Goal: Task Accomplishment & Management: Complete application form

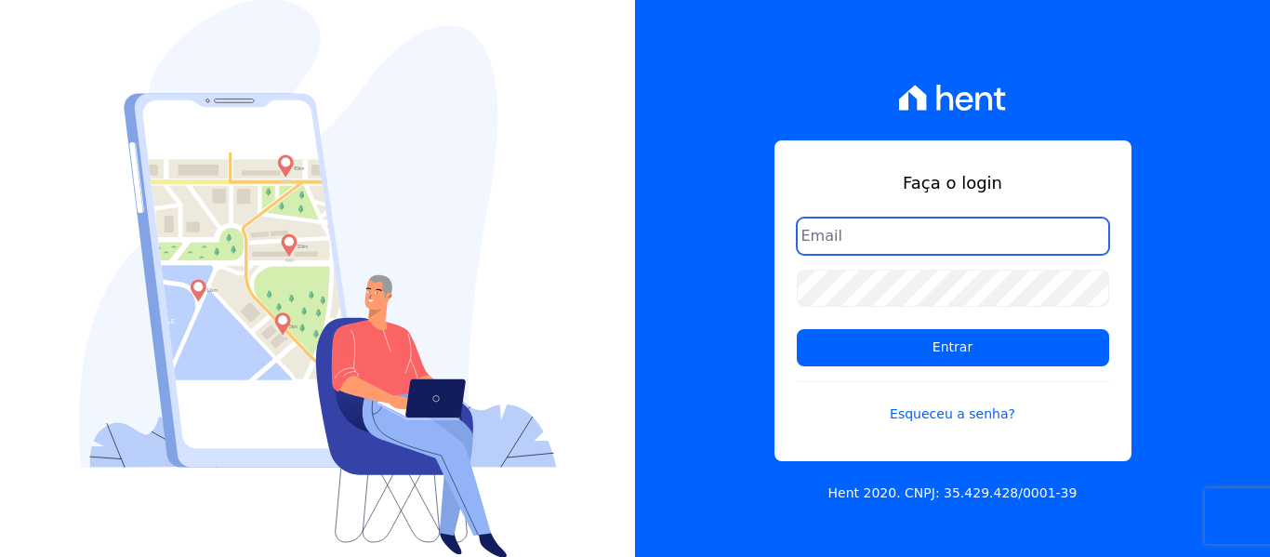
click at [937, 233] on input "email" at bounding box center [953, 236] width 312 height 37
type input "[PERSON_NAME][EMAIL_ADDRESS][DOMAIN_NAME]"
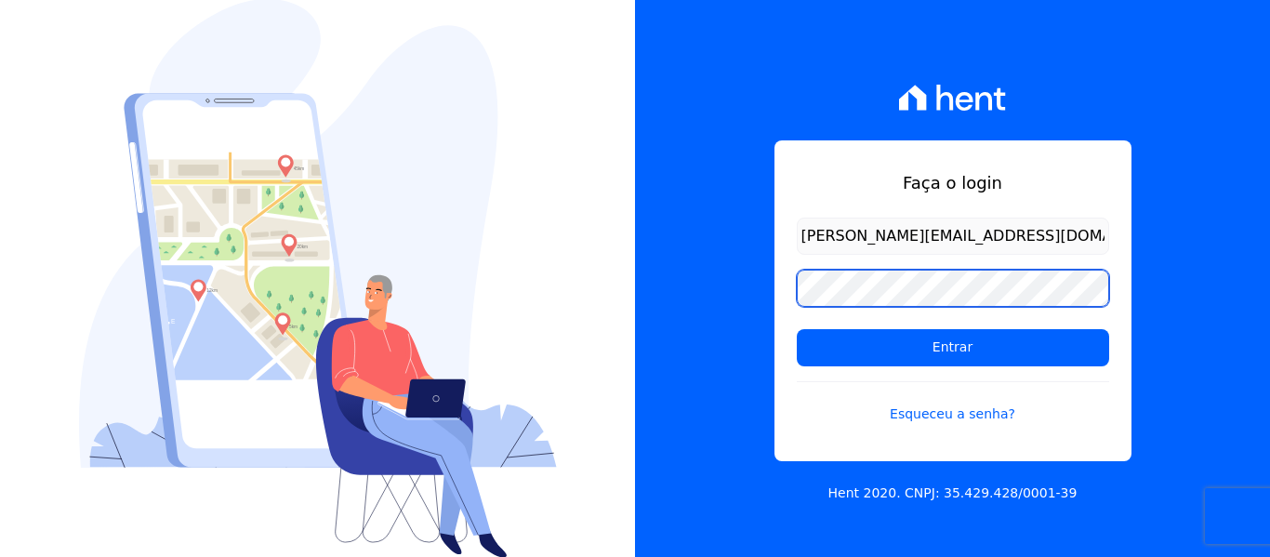
click at [797, 329] on input "Entrar" at bounding box center [953, 347] width 312 height 37
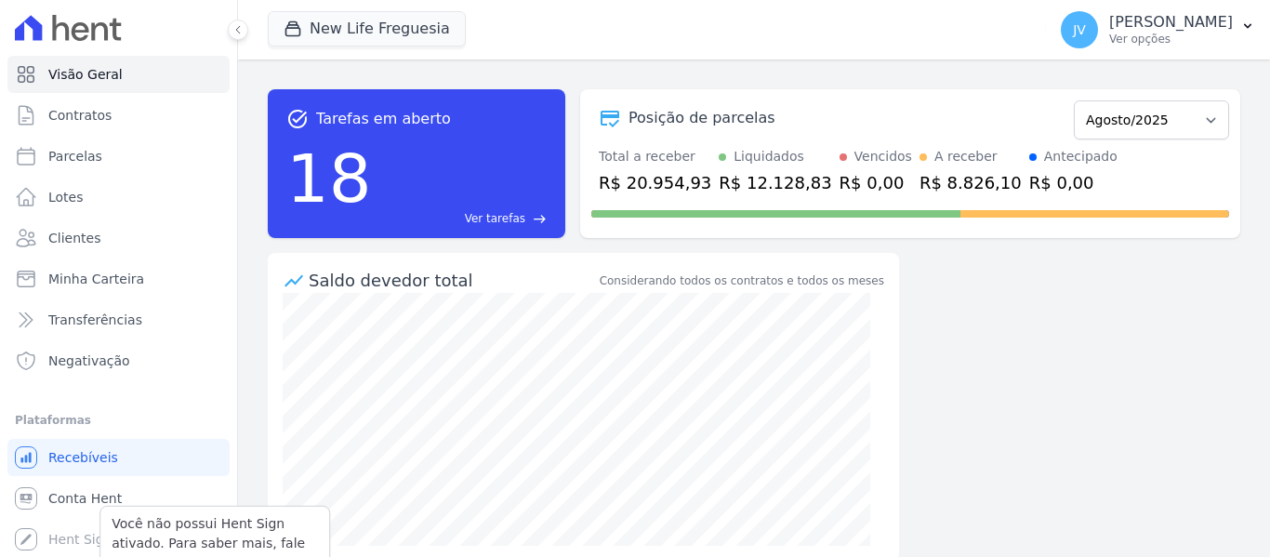
click at [170, 530] on p "Você não possui Hent Sign ativado. Para saber mais, fale com a equipe Hent." at bounding box center [215, 543] width 206 height 59
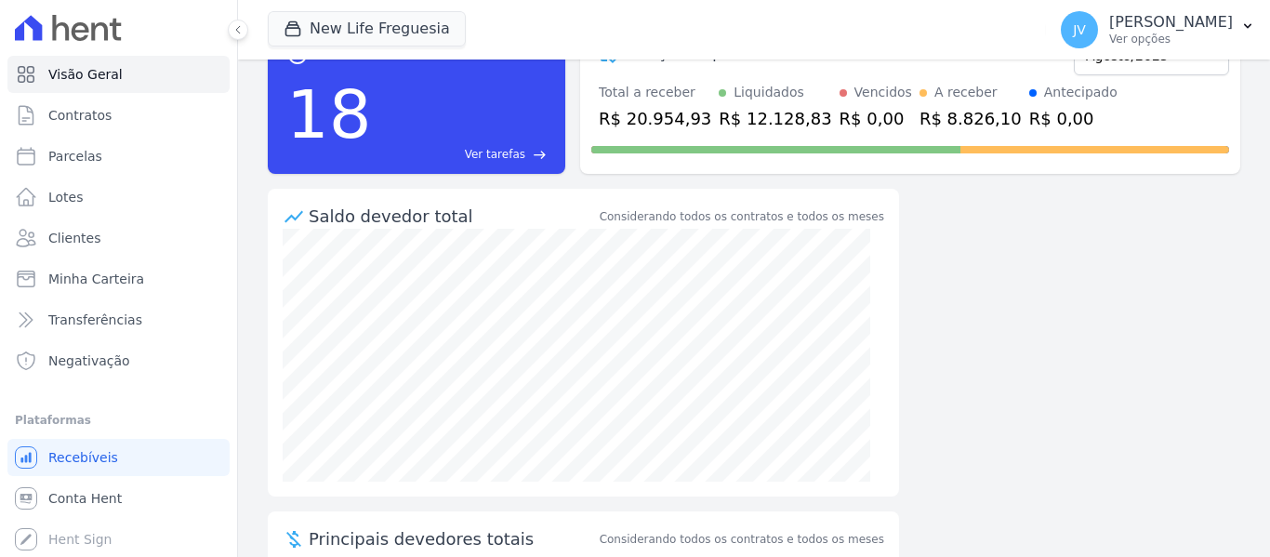
scroll to position [20, 0]
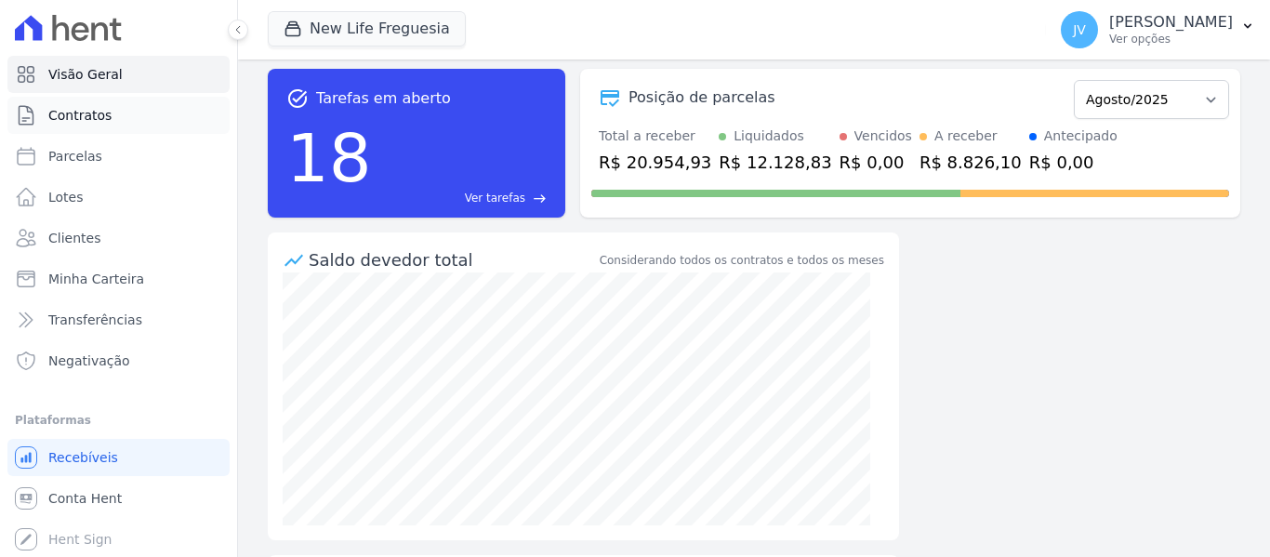
click at [89, 113] on span "Contratos" at bounding box center [79, 115] width 63 height 19
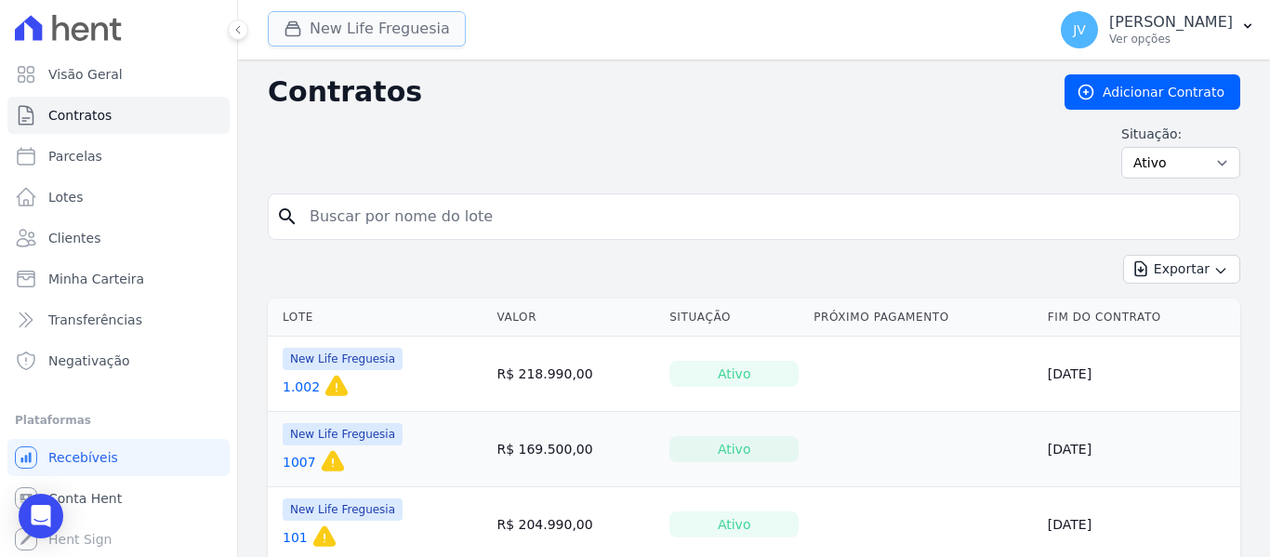
click at [357, 28] on button "New Life Freguesia" at bounding box center [367, 28] width 198 height 35
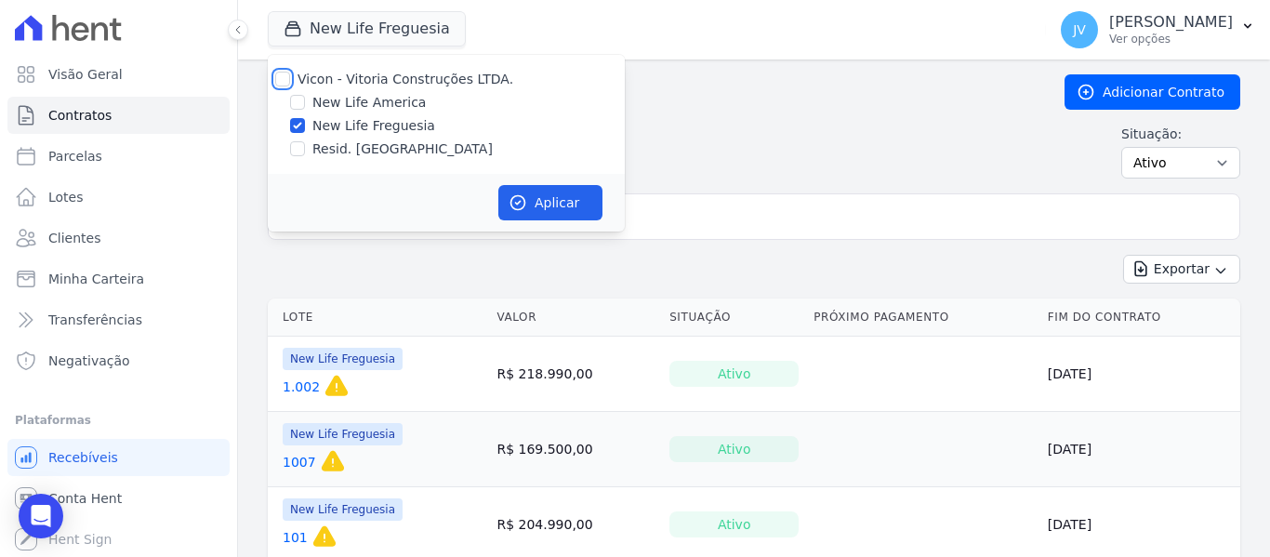
click at [279, 76] on input "Vicon - Vitoria Construções LTDA." at bounding box center [282, 79] width 15 height 15
checkbox input "true"
click at [550, 202] on button "Aplicar" at bounding box center [550, 202] width 104 height 35
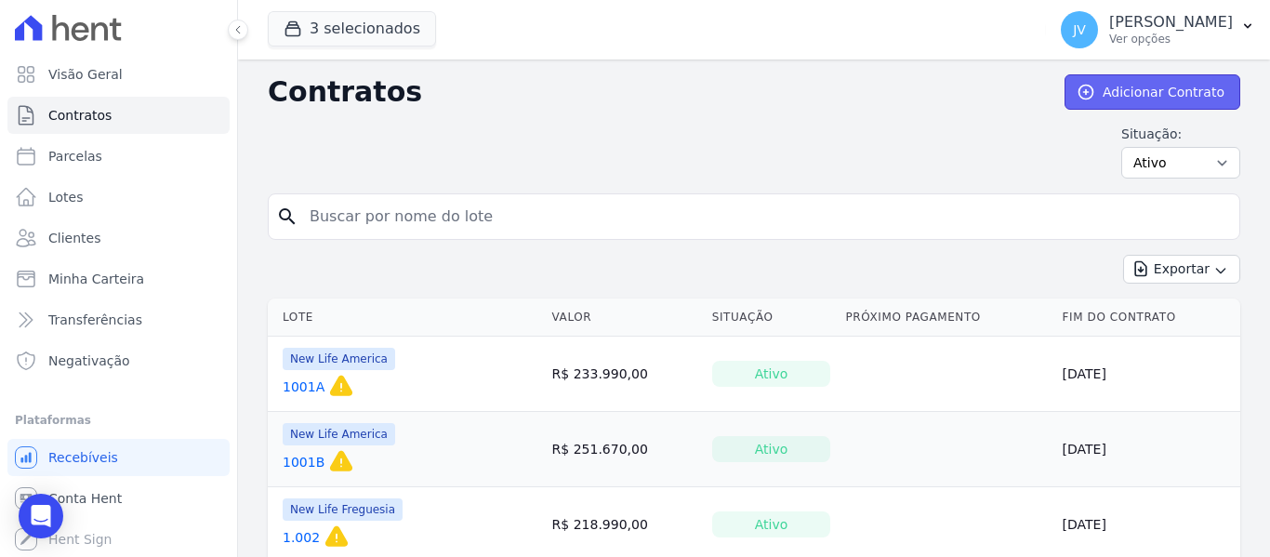
click at [1095, 86] on link "Adicionar Contrato" at bounding box center [1153, 91] width 176 height 35
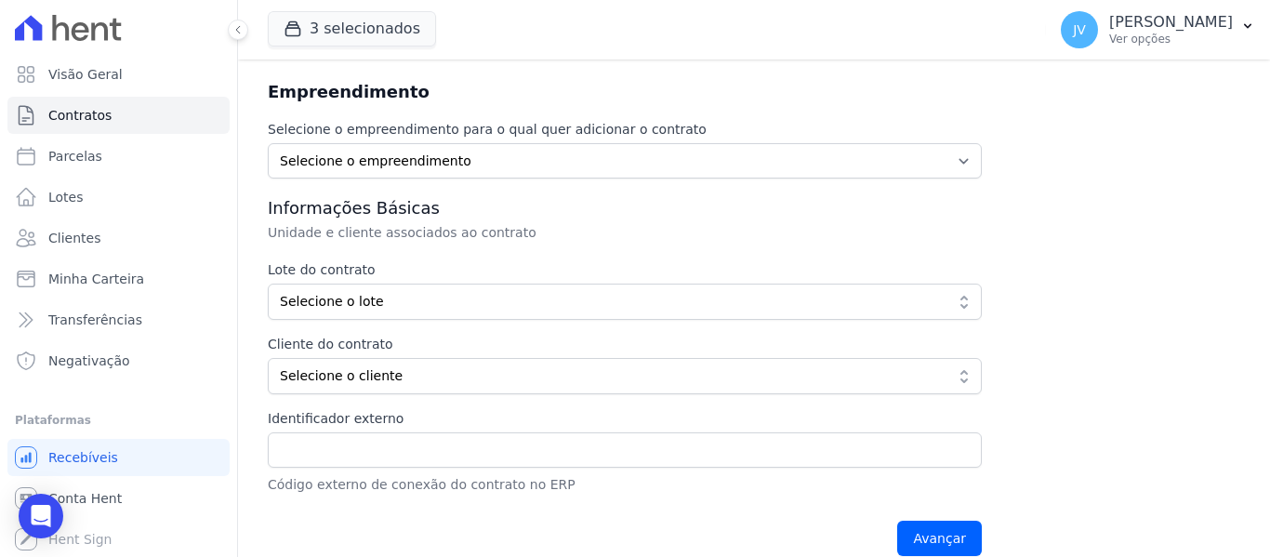
scroll to position [228, 0]
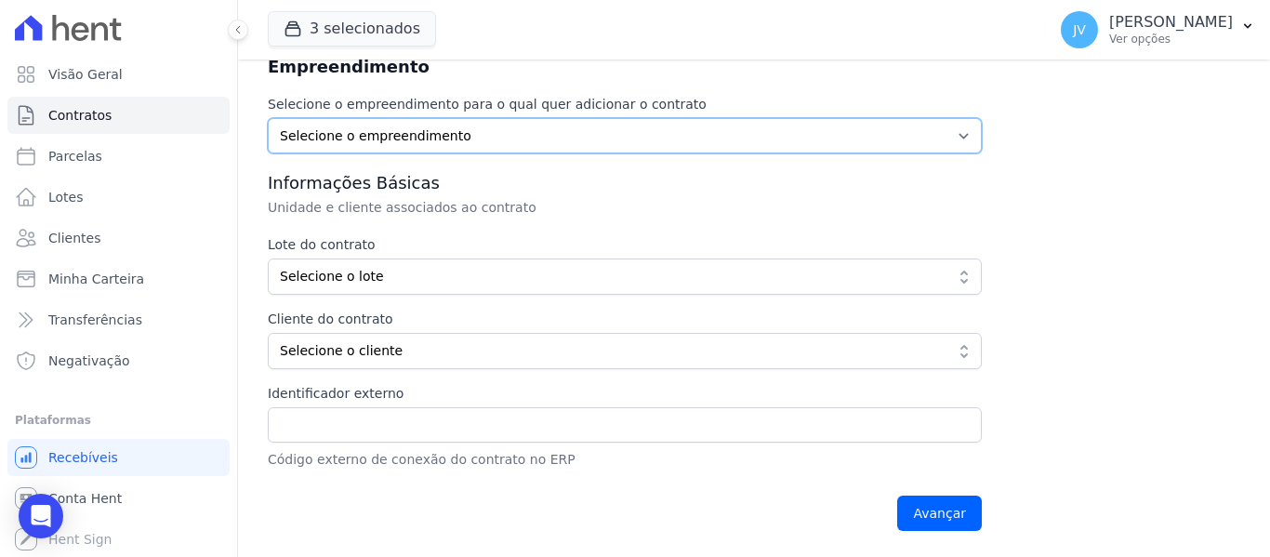
click at [450, 135] on select "Selecione o empreendimento New Life America New Life Freguesia Resid. Arapoty" at bounding box center [625, 135] width 714 height 35
select select "b505d7b4-b352-46e4-afd9-bab6b434ef82"
click at [268, 118] on select "Selecione o empreendimento New Life America New Life Freguesia Resid. Arapoty" at bounding box center [625, 135] width 714 height 35
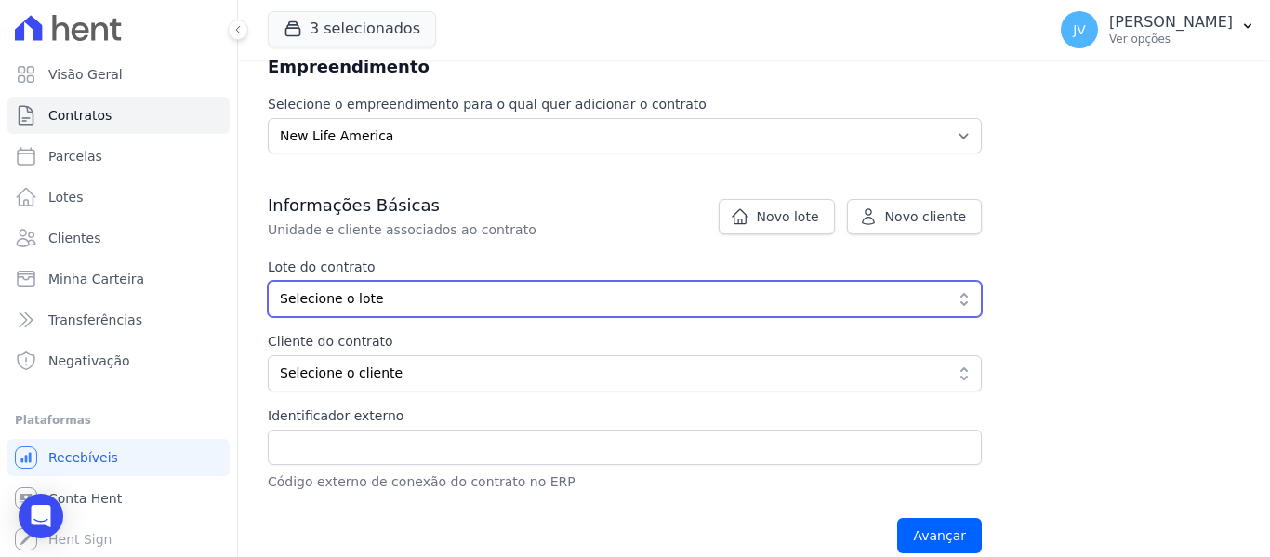
click at [409, 296] on span "Selecione o lote" at bounding box center [612, 299] width 664 height 20
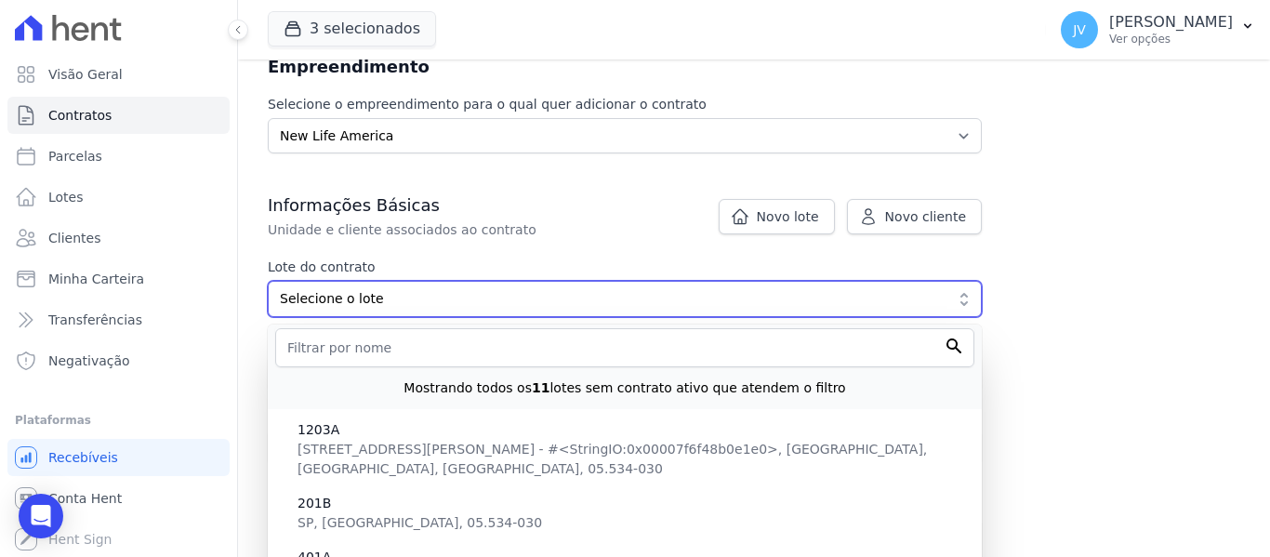
click at [409, 296] on span "Selecione o lote" at bounding box center [612, 299] width 664 height 20
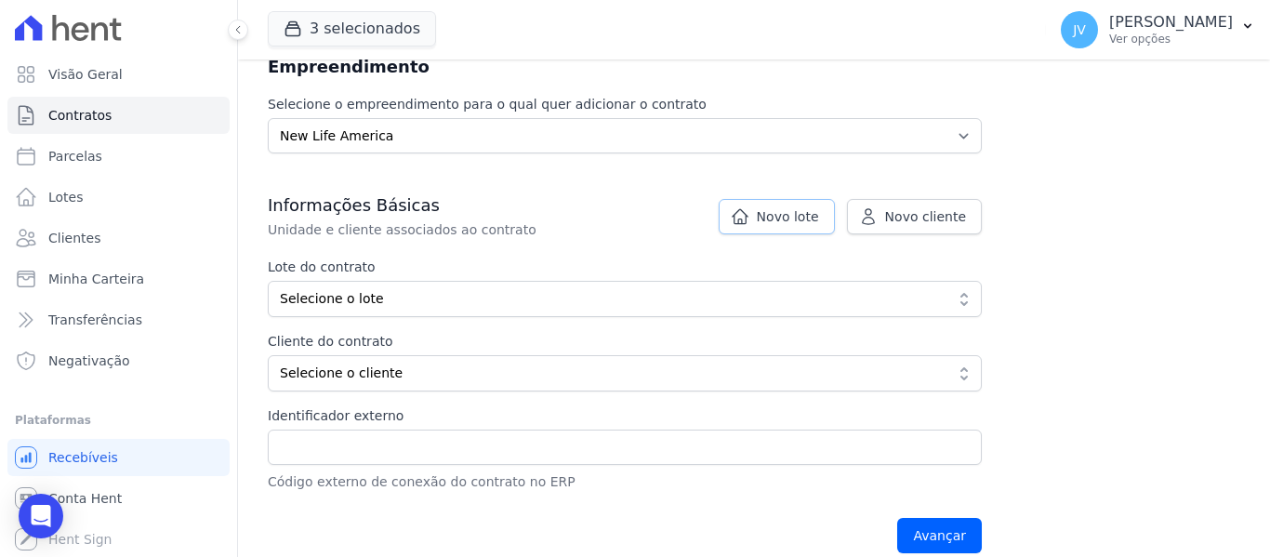
click at [786, 221] on span "Novo lote" at bounding box center [788, 216] width 62 height 19
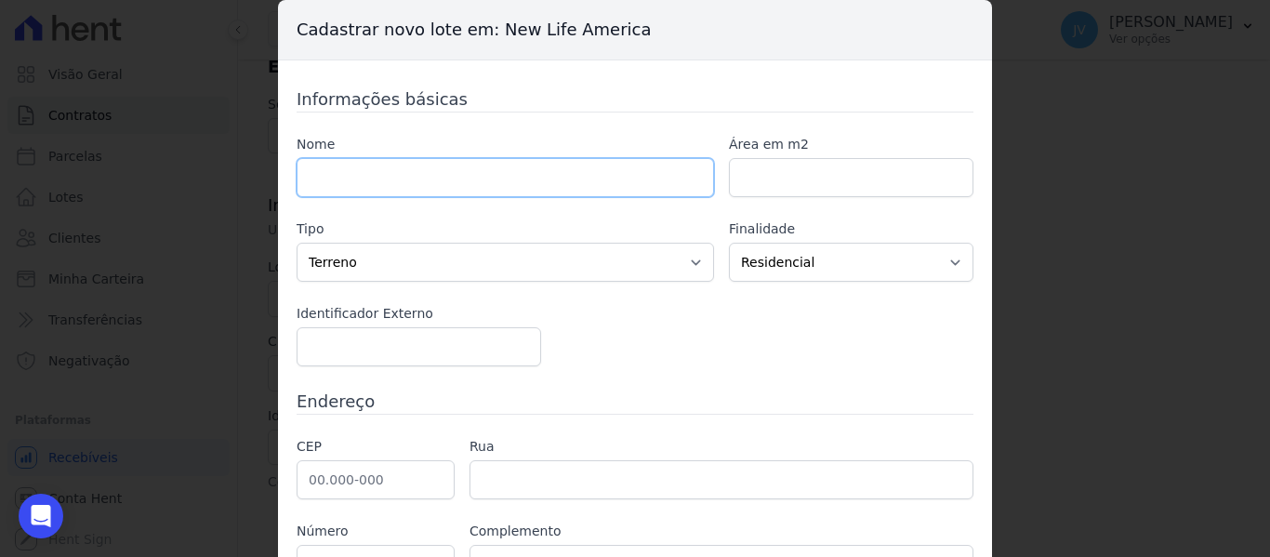
click at [439, 161] on input "text" at bounding box center [506, 177] width 418 height 39
type input "402A"
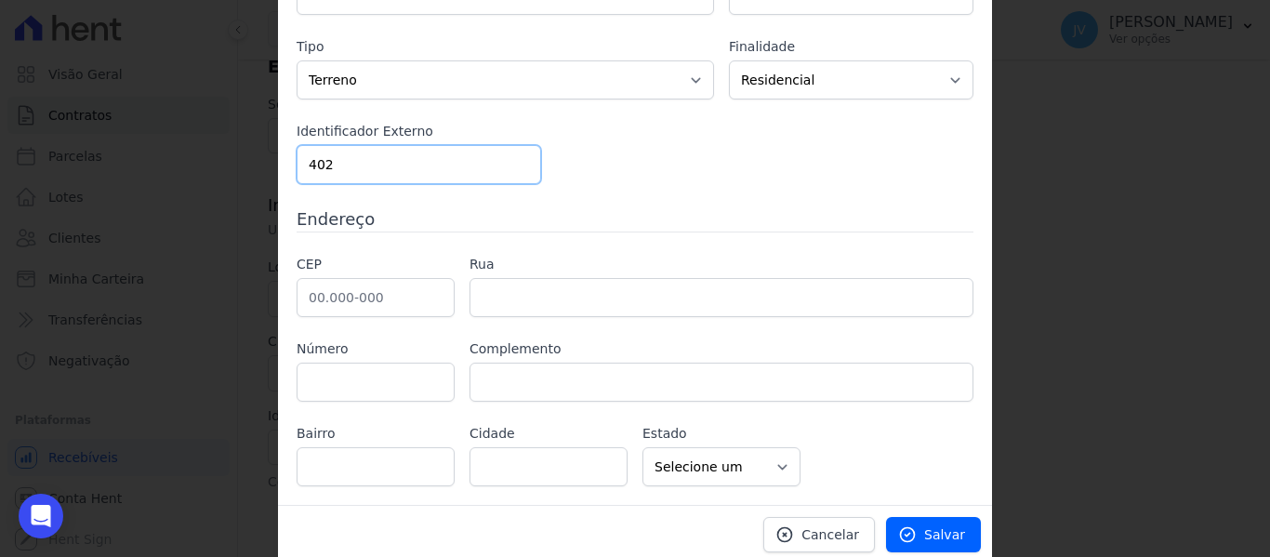
scroll to position [189, 0]
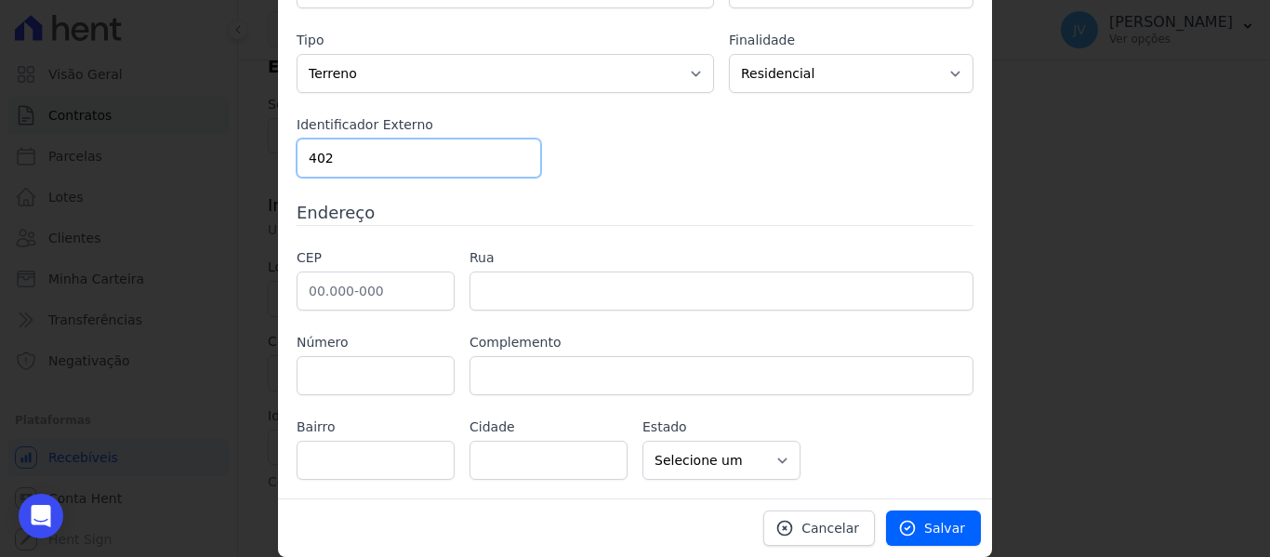
type input "402"
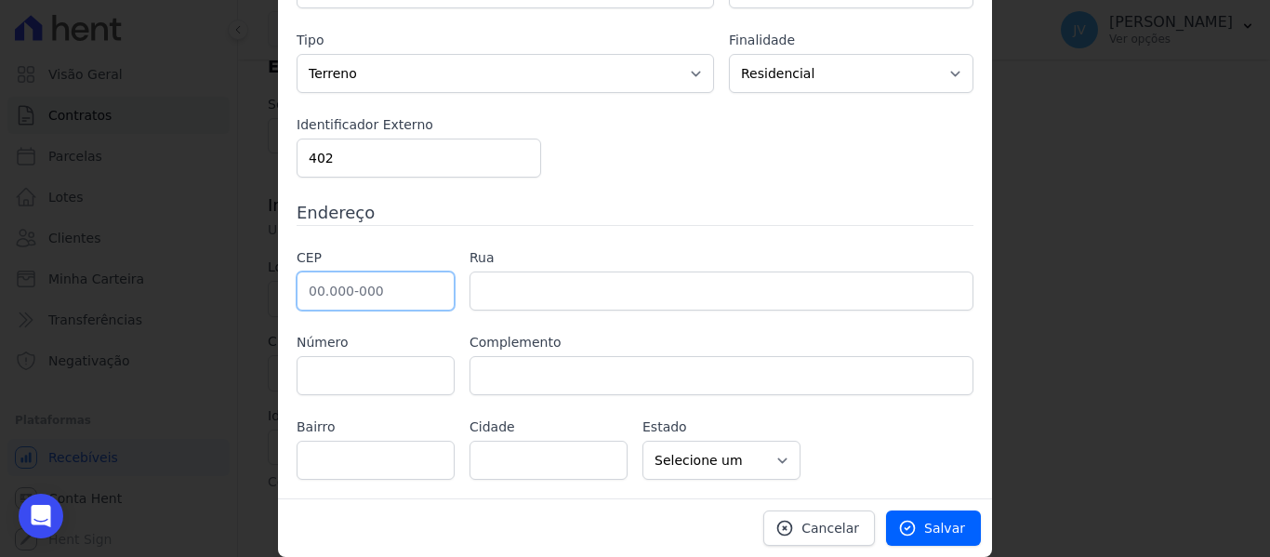
click at [376, 280] on input "text" at bounding box center [376, 291] width 158 height 39
paste input "04.428-010"
type input "04.428-010"
click at [415, 363] on input "text" at bounding box center [376, 375] width 158 height 39
type input "Avenida Yervant Kissajikian"
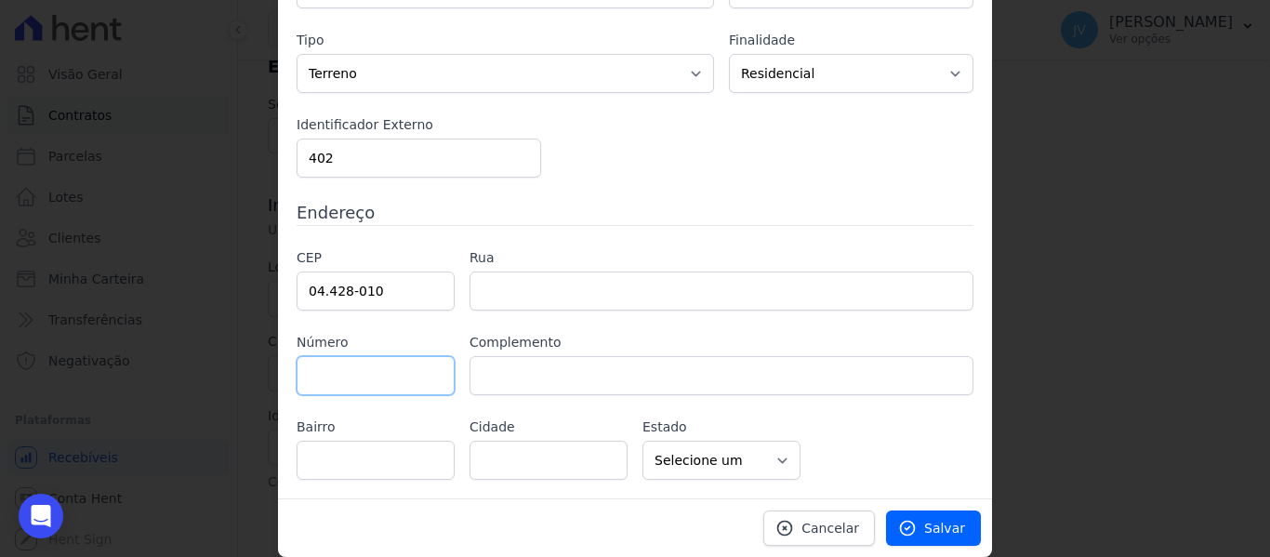
type input "Americanópolis"
type input "São Paulo"
select select "SP"
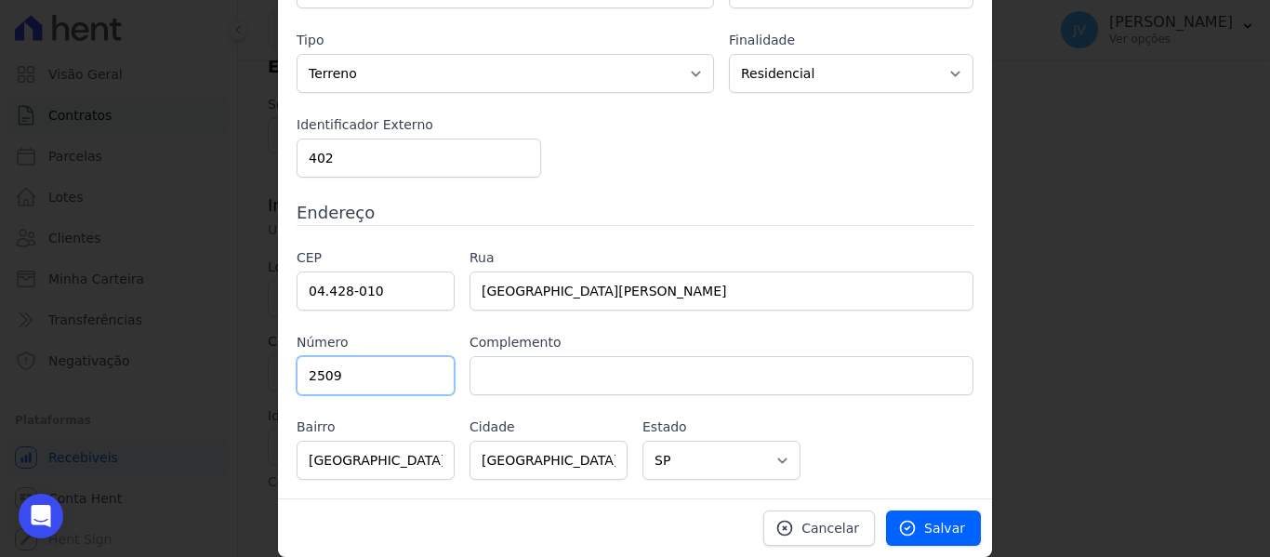
type input "2509"
click at [940, 522] on span "Salvar" at bounding box center [944, 528] width 41 height 19
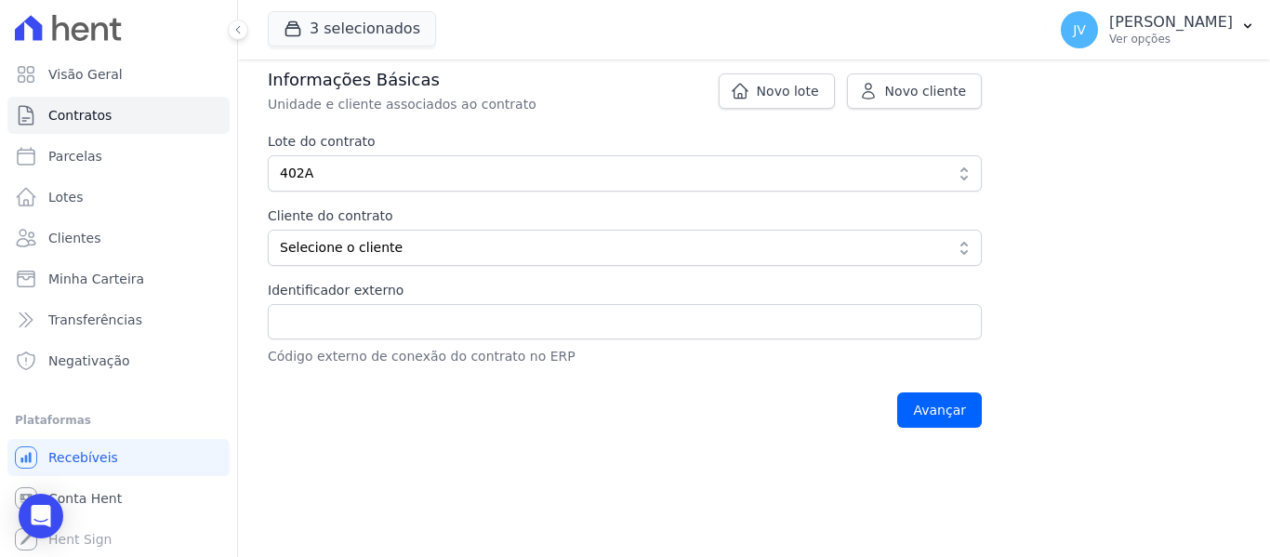
scroll to position [321, 0]
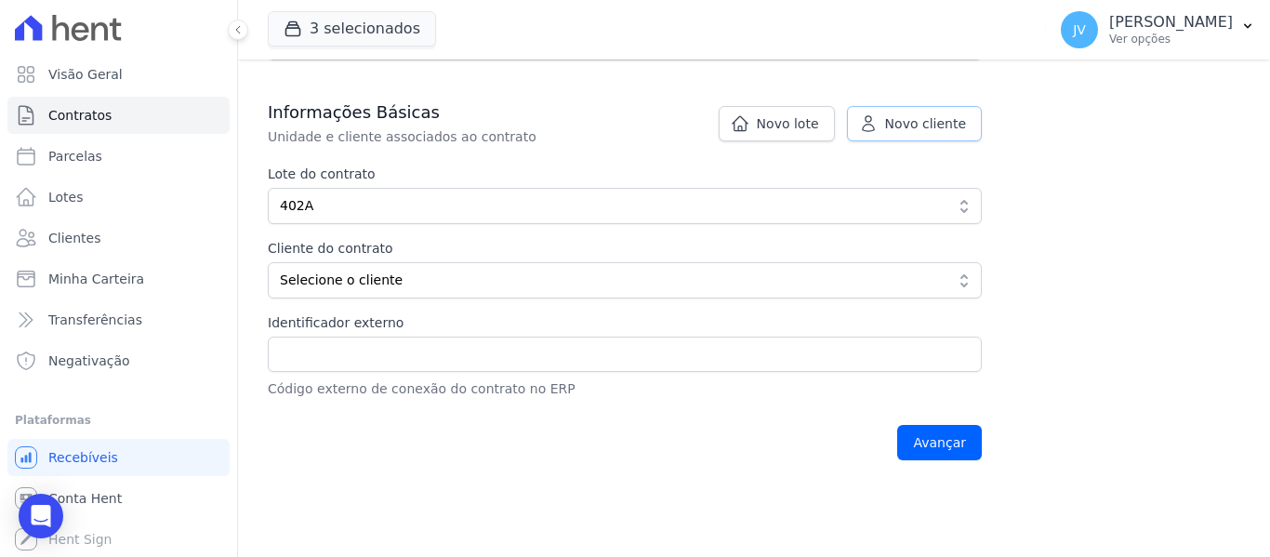
click at [973, 126] on link "Novo cliente" at bounding box center [914, 123] width 135 height 35
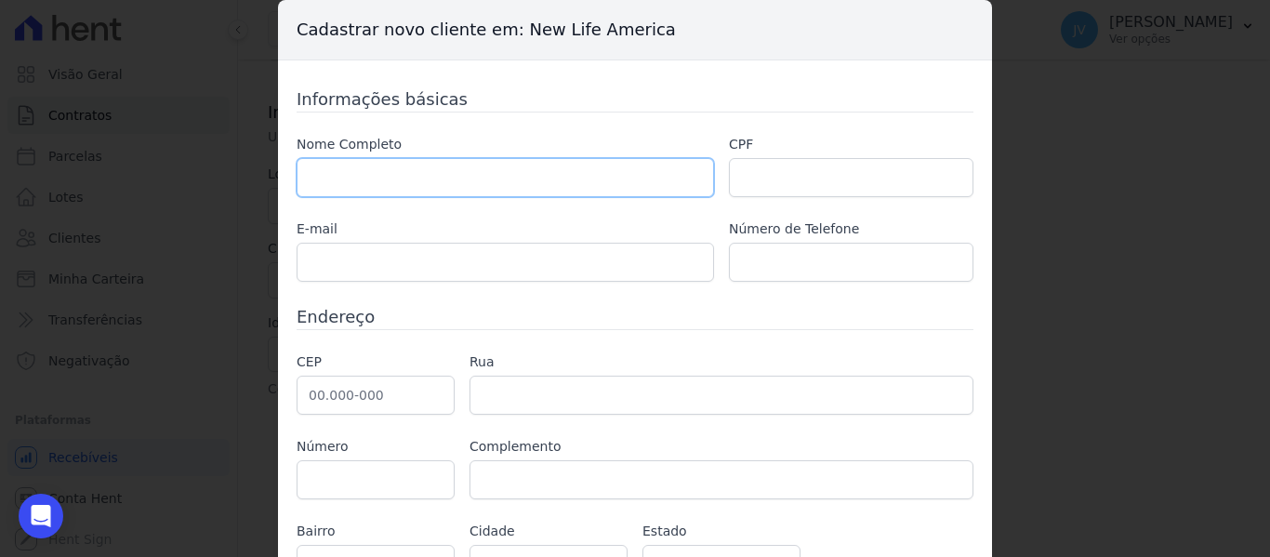
click at [561, 181] on input "text" at bounding box center [506, 177] width 418 height 39
paste input "[PERSON_NAME] [PERSON_NAME] [PERSON_NAME]"
type input "[PERSON_NAME] [PERSON_NAME] [PERSON_NAME]"
click at [763, 179] on input "text" at bounding box center [851, 177] width 245 height 39
paste input "488.934.538- 86"
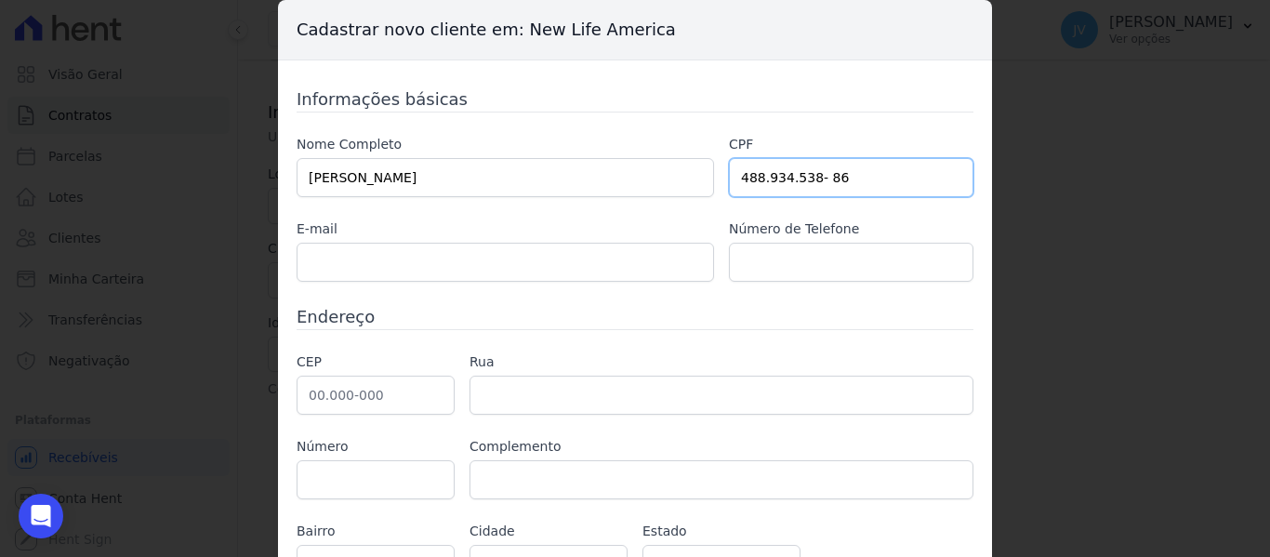
type input "488.934.538- 86"
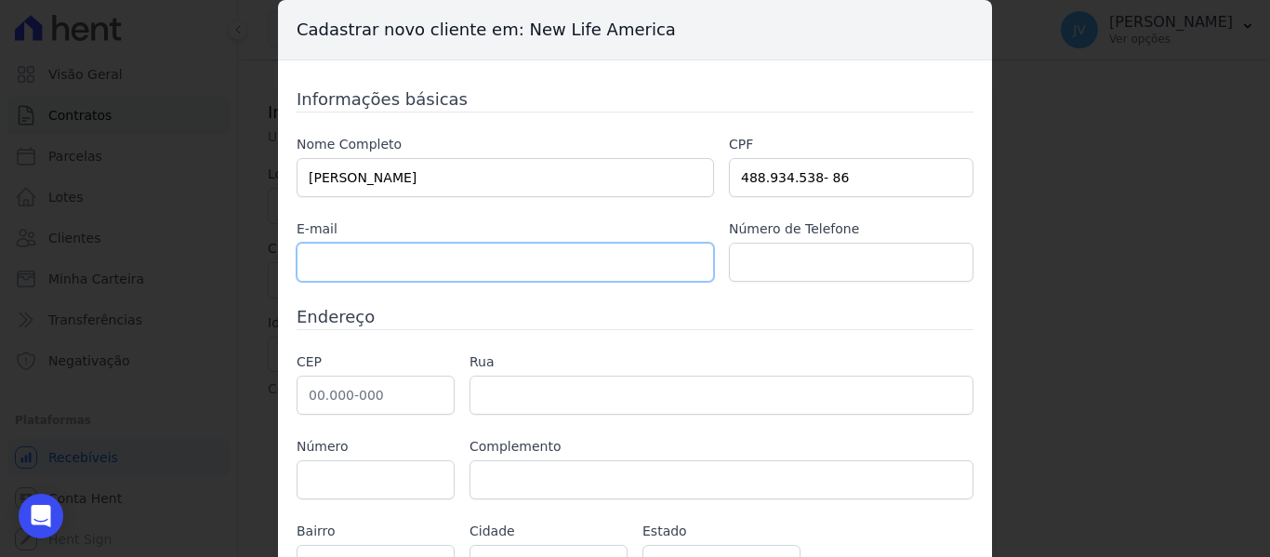
click at [579, 267] on input "text" at bounding box center [506, 262] width 418 height 39
paste input "[PERSON_NAME][EMAIL_ADDRESS][DOMAIN_NAME]"
type input "[PERSON_NAME][EMAIL_ADDRESS][DOMAIN_NAME]"
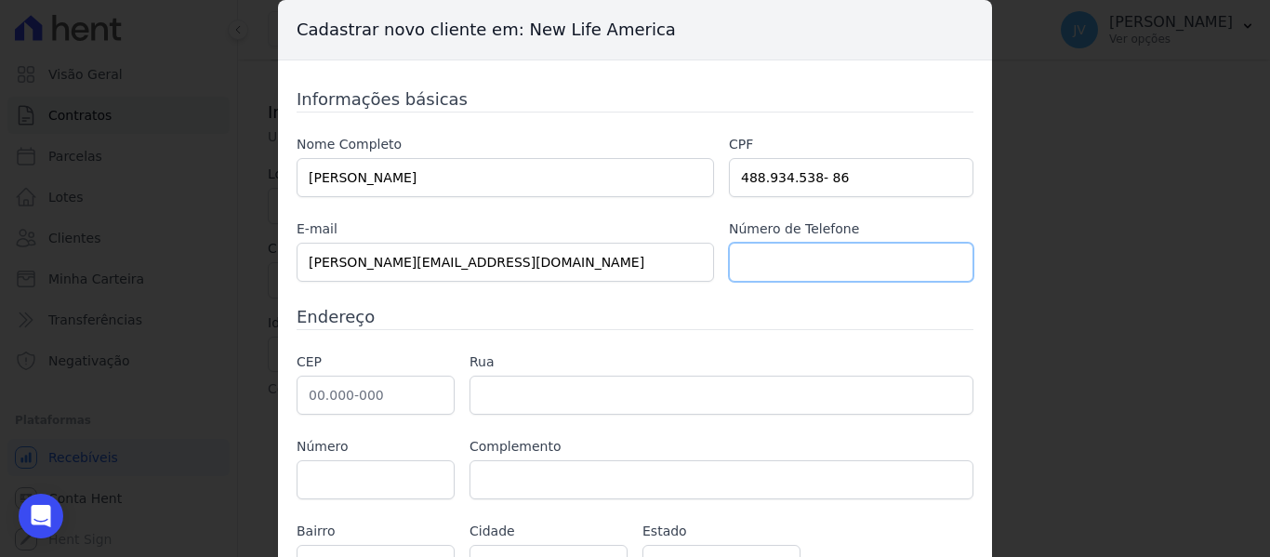
click at [737, 272] on input "text" at bounding box center [851, 262] width 245 height 39
paste input "(11)946043313"
click at [755, 258] on input "(11)946043313" at bounding box center [851, 262] width 245 height 39
type input "(11) 946043313"
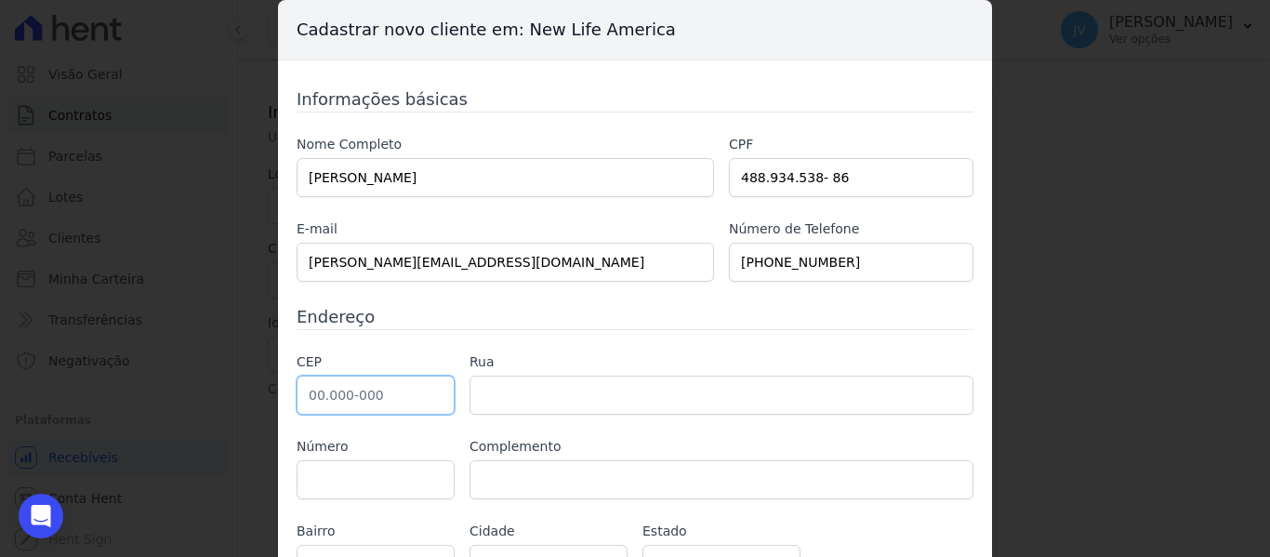
click at [398, 393] on input "text" at bounding box center [376, 395] width 158 height 39
paste input "04.433-180"
type input "04.433-180"
click at [437, 441] on label "Número" at bounding box center [376, 447] width 158 height 20
click at [421, 484] on input "text" at bounding box center [376, 479] width 158 height 39
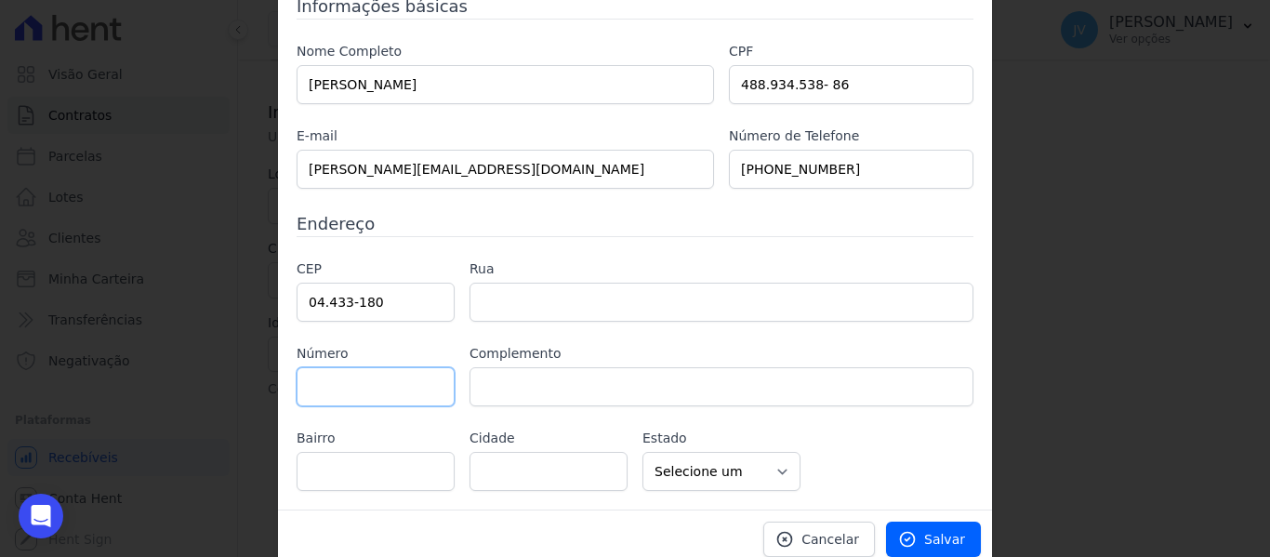
type input "Rua Henrique Guilherme Nicolini"
type input "Jardim São Carlos (Zona Sul)"
type input "São Paulo"
select select "SP"
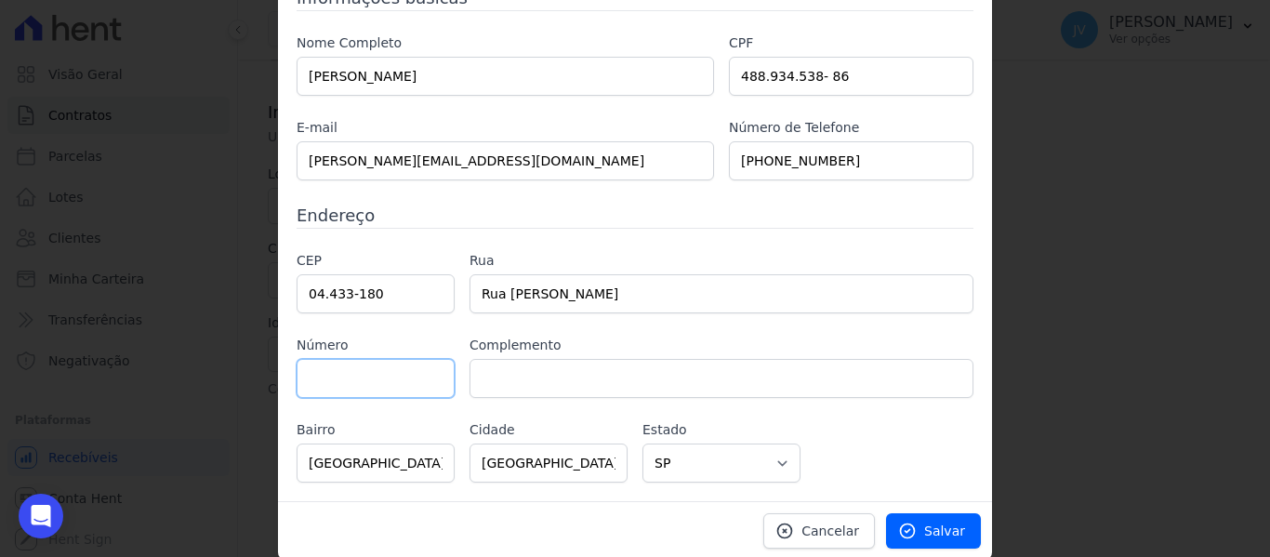
scroll to position [104, 0]
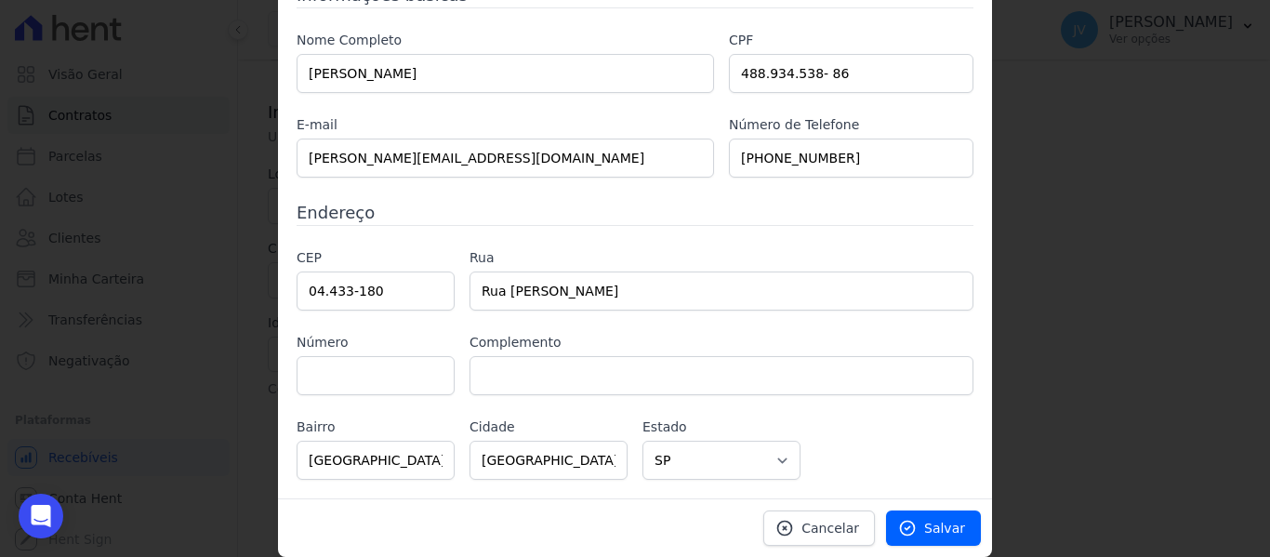
click at [657, 413] on div "CEP 04.433-180 Rua Rua Henrique Guilherme Nicolini Número Complemento Bairro Ja…" at bounding box center [635, 364] width 677 height 232
click at [380, 375] on input "text" at bounding box center [376, 375] width 158 height 39
type input "126"
click at [425, 459] on input "Jardim São Carlos (Zona Sul)" at bounding box center [376, 460] width 158 height 39
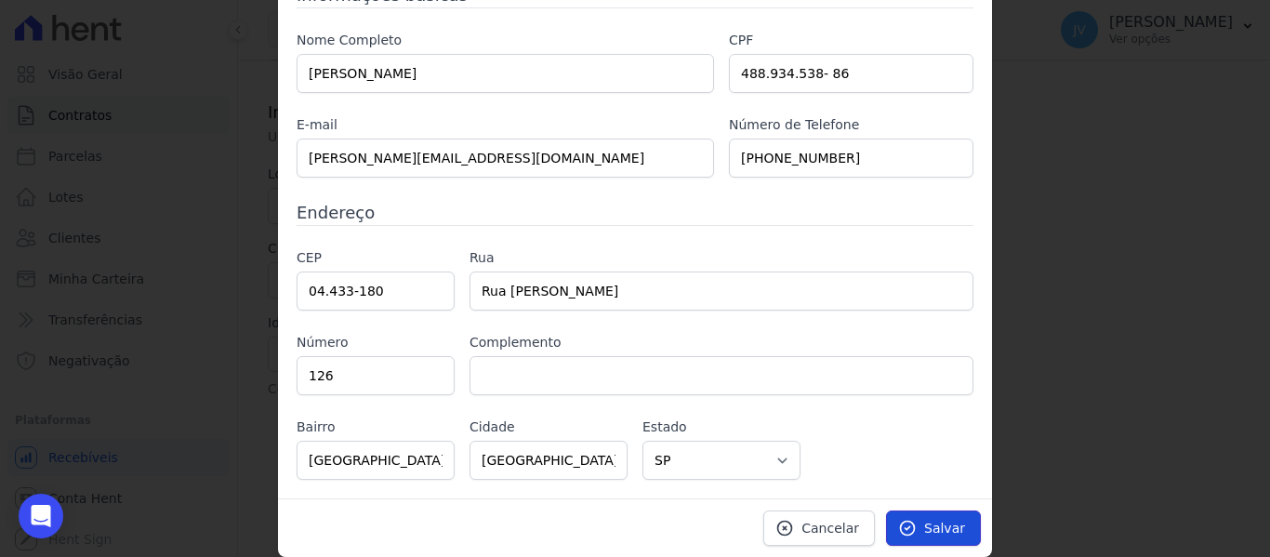
click at [905, 539] on link "Salvar" at bounding box center [933, 528] width 95 height 35
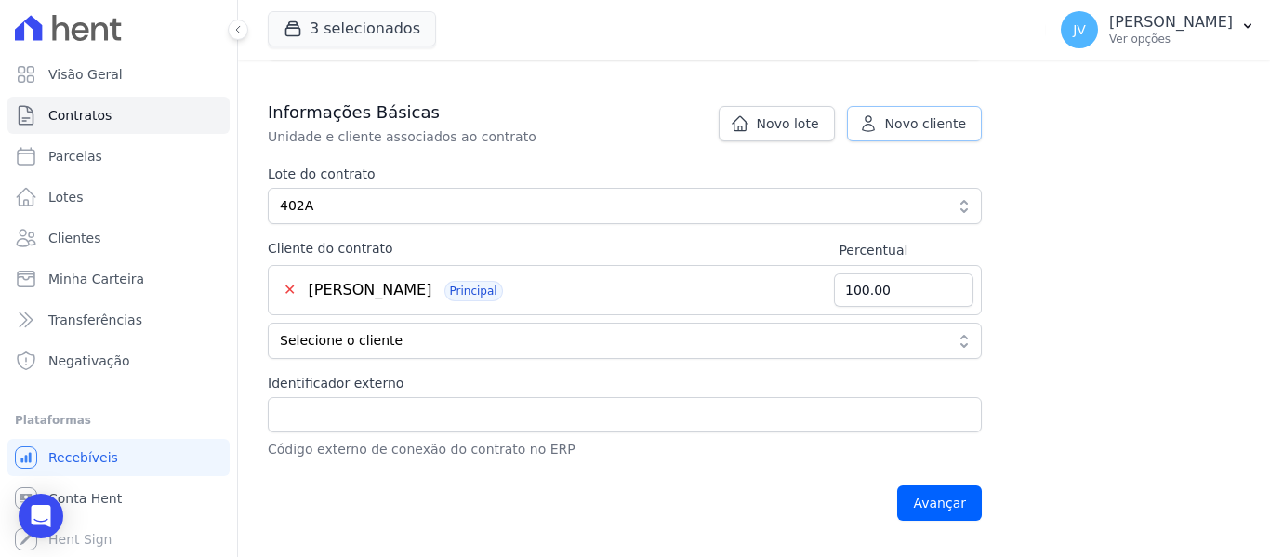
click at [952, 126] on span "Novo cliente" at bounding box center [925, 123] width 81 height 19
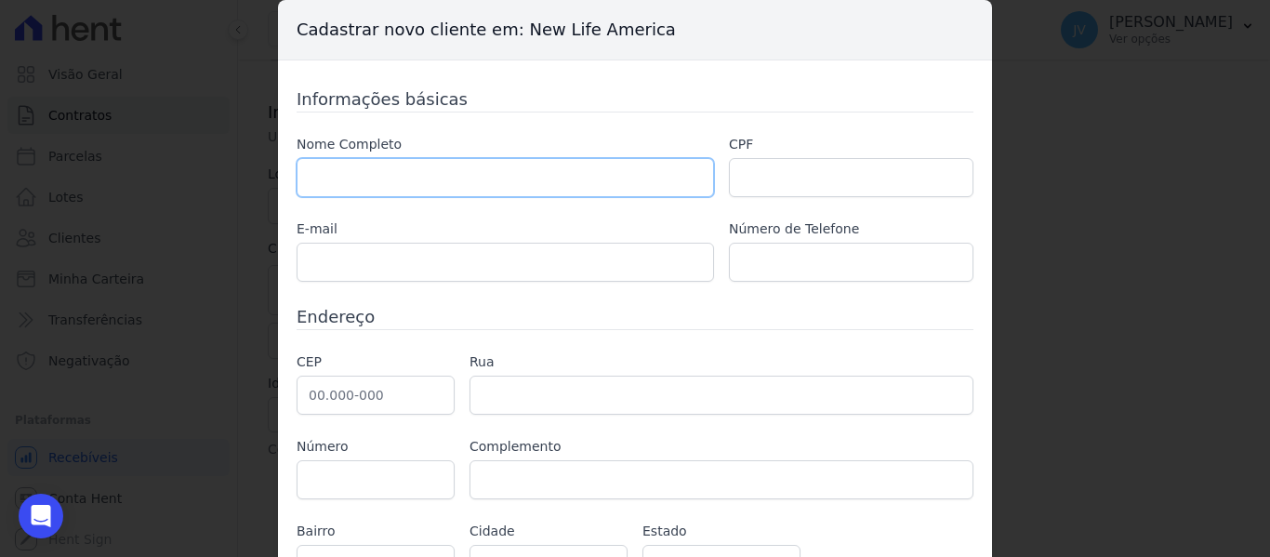
click at [521, 177] on input "text" at bounding box center [506, 177] width 418 height 39
paste input "ELENALDA OLIVEIRA NASCIMENTO"
type input "ELENALDA OLIVEIRA NASCIMENTO"
click at [753, 183] on input "text" at bounding box center [851, 177] width 245 height 39
paste input "288.324.498-70"
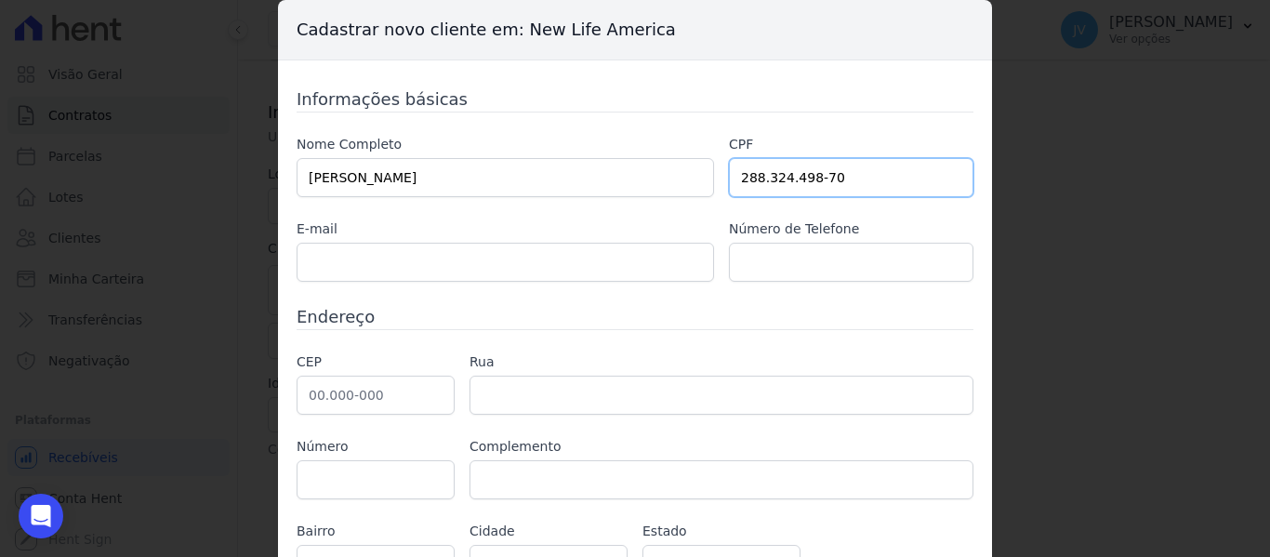
type input "288.324.498-70"
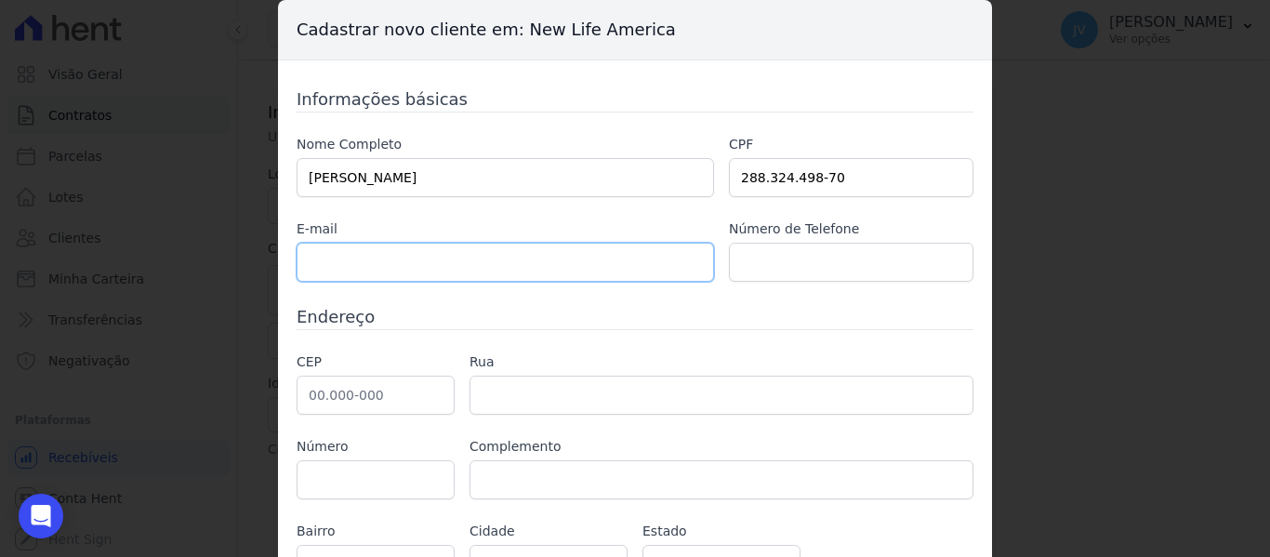
click at [446, 277] on input "text" at bounding box center [506, 262] width 418 height 39
click at [436, 277] on input "text" at bounding box center [506, 262] width 418 height 39
paste input ": Luizagabrieleoliveira@hotmail.com"
drag, startPoint x: 310, startPoint y: 254, endPoint x: 231, endPoint y: 260, distance: 79.3
click at [231, 260] on div "Cadastrar novo cliente em: New Life America Informações básicas Nome Completo E…" at bounding box center [635, 278] width 1270 height 557
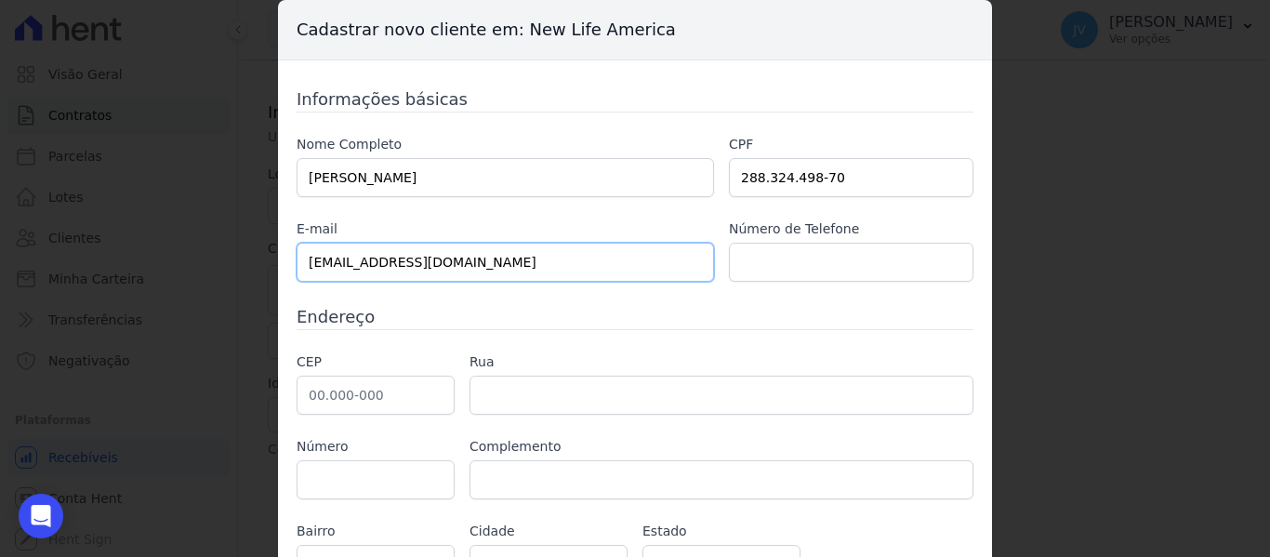
type input "Luizagabrieleoliveira@hotmail.com"
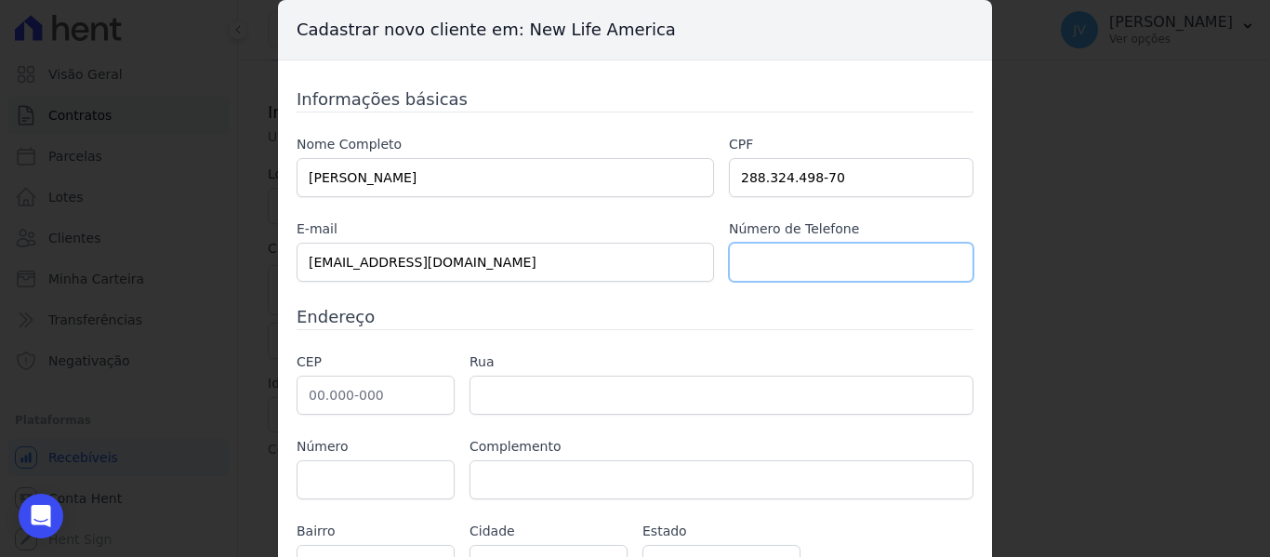
paste input "(11)96507-6597"
click at [756, 261] on input "(11)96507-6597" at bounding box center [851, 262] width 245 height 39
type input "(11) 96507-6597"
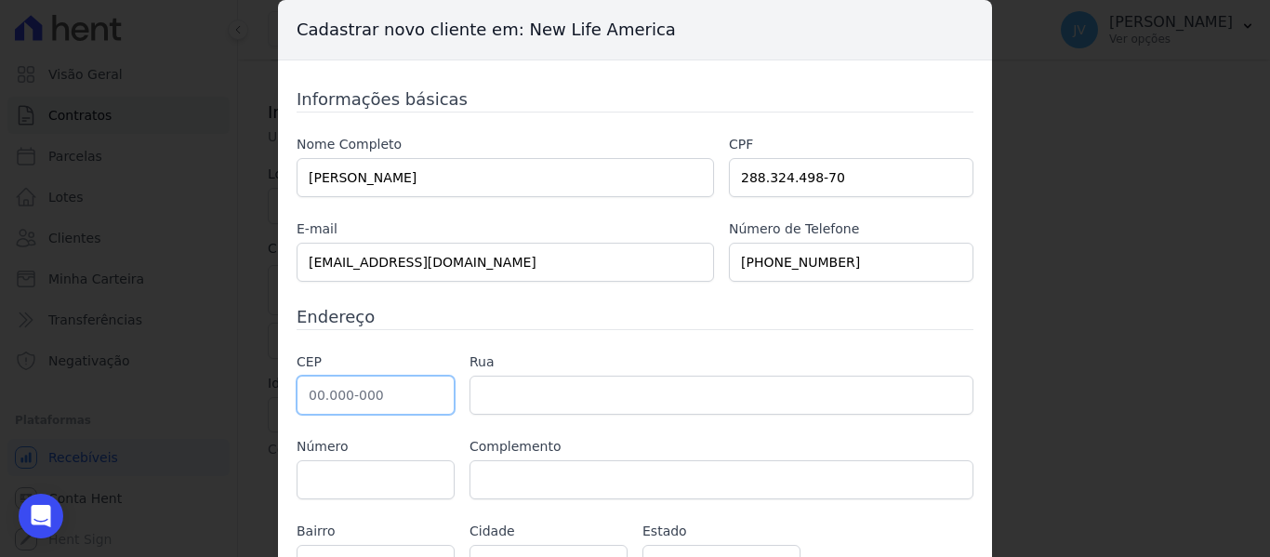
click at [365, 404] on input "text" at bounding box center [376, 395] width 158 height 39
paste input "04.433-180"
type input "04.433-180"
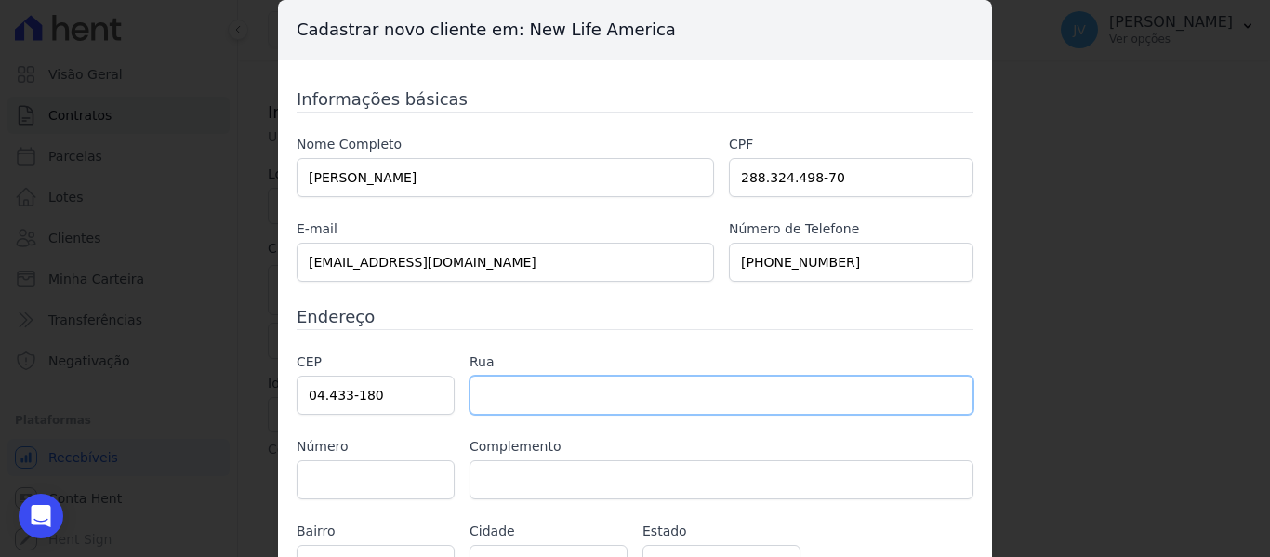
click at [506, 382] on input "text" at bounding box center [722, 395] width 504 height 39
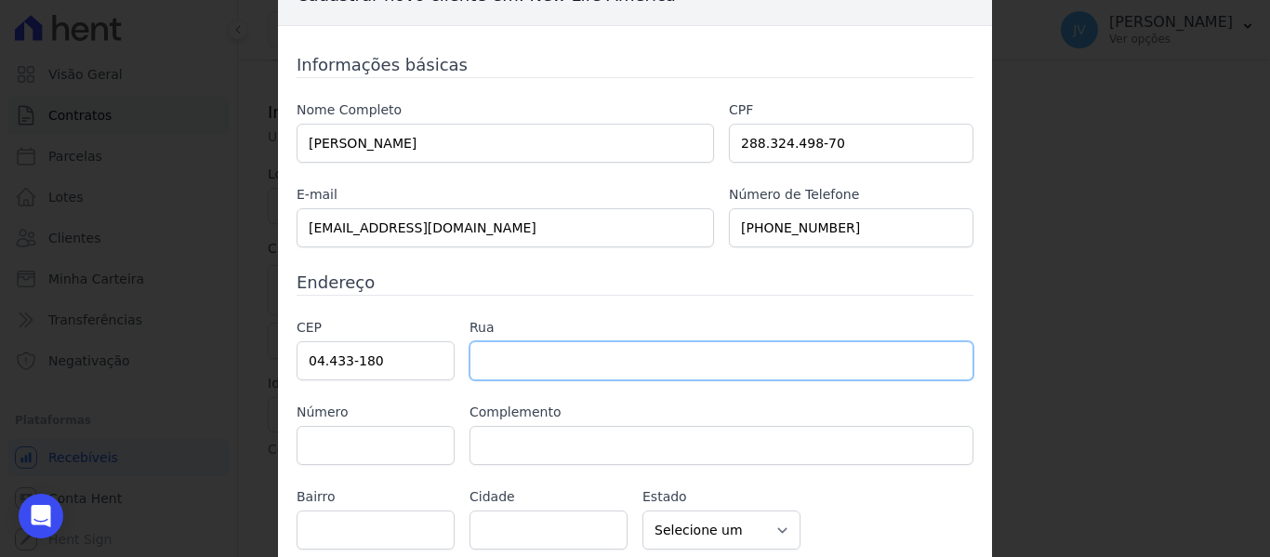
scroll to position [93, 0]
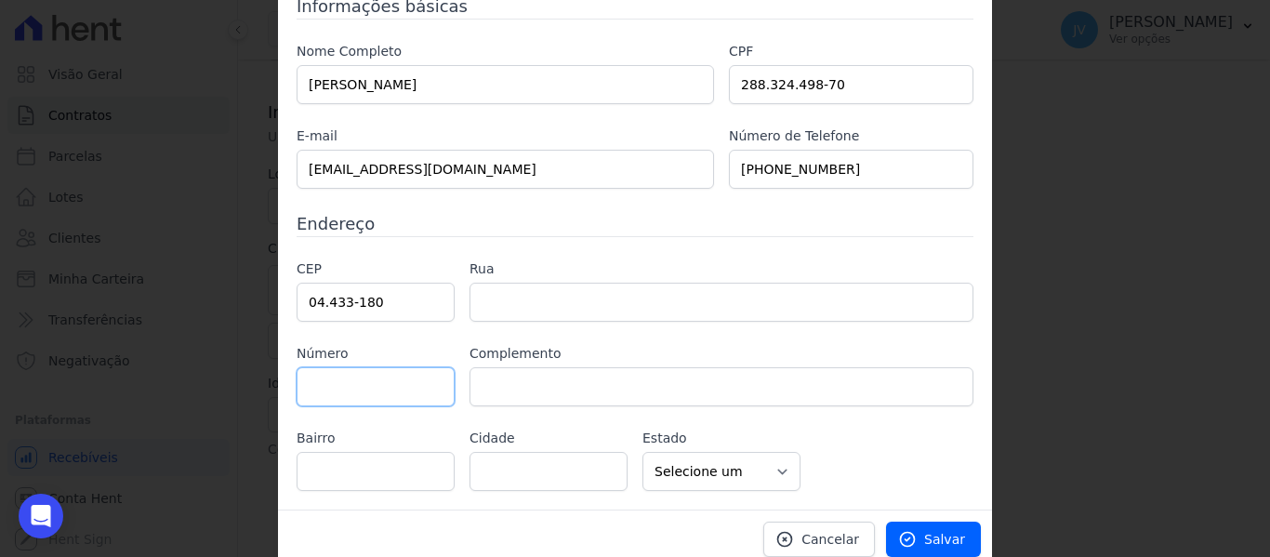
type input "Rua Henrique Guilherme Nicolini"
type input "Jardim São Carlos (Zona Sul)"
type input "São Paulo"
select select "SP"
click at [390, 381] on input "text" at bounding box center [376, 386] width 158 height 39
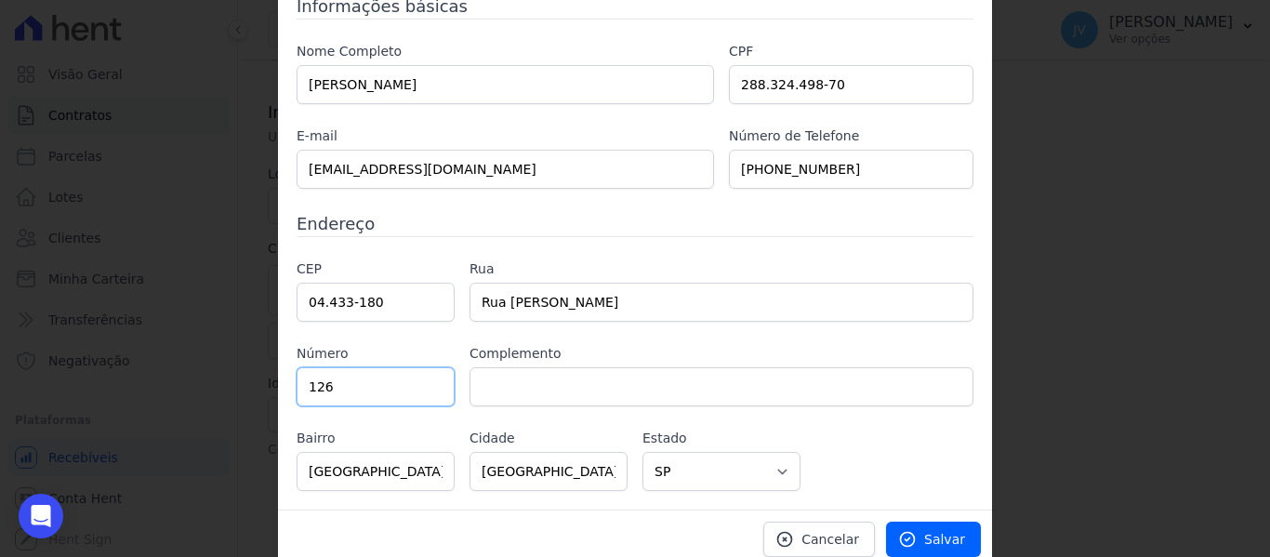
type input "126"
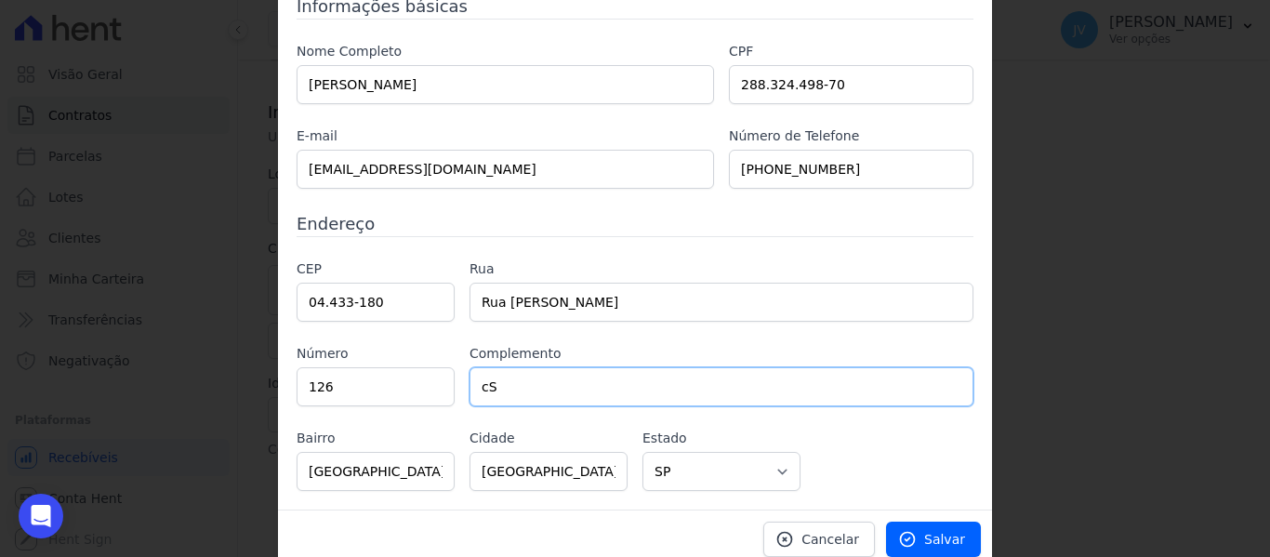
type input "c"
type input "Cs.02"
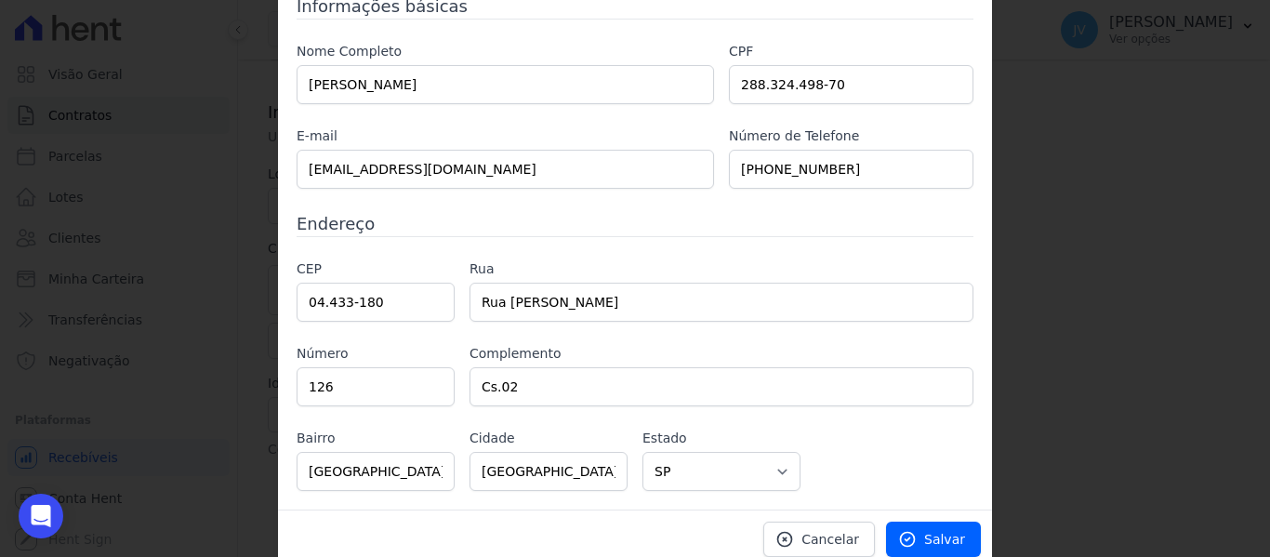
click at [909, 453] on div "CEP 04.433-180 Rua Rua Henrique Guilherme Nicolini Número 126 Complemento Cs.02…" at bounding box center [635, 375] width 677 height 232
click at [921, 528] on link "Salvar" at bounding box center [933, 539] width 95 height 35
type input "50.00"
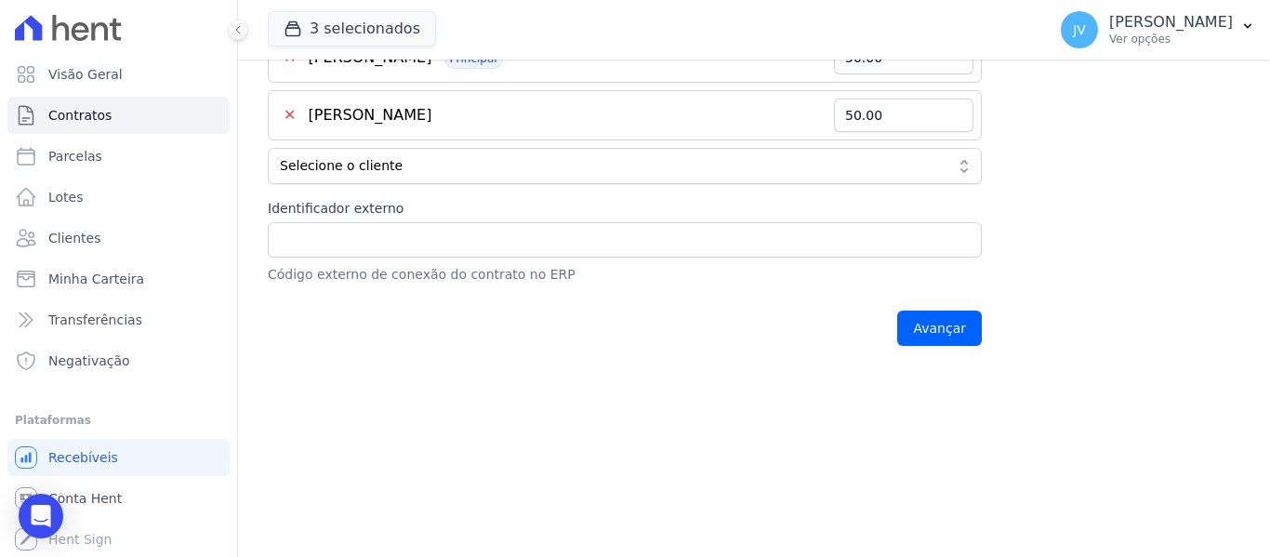
scroll to position [600, 0]
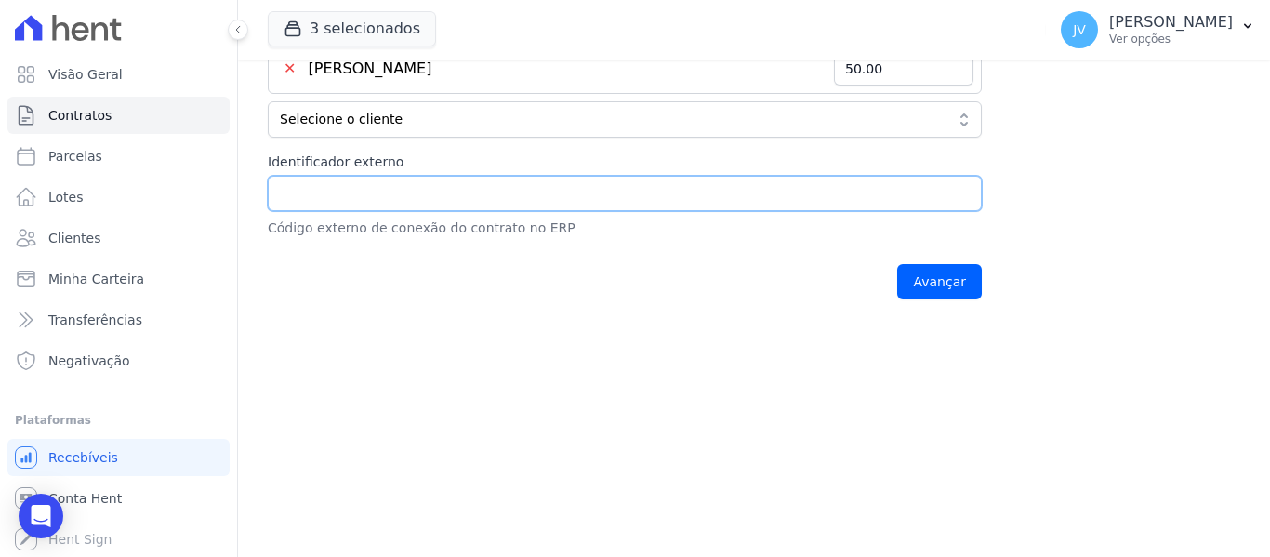
click at [555, 188] on input "Identificador externo" at bounding box center [625, 193] width 714 height 35
type input "402A"
click at [951, 286] on input "Avançar" at bounding box center [939, 281] width 85 height 35
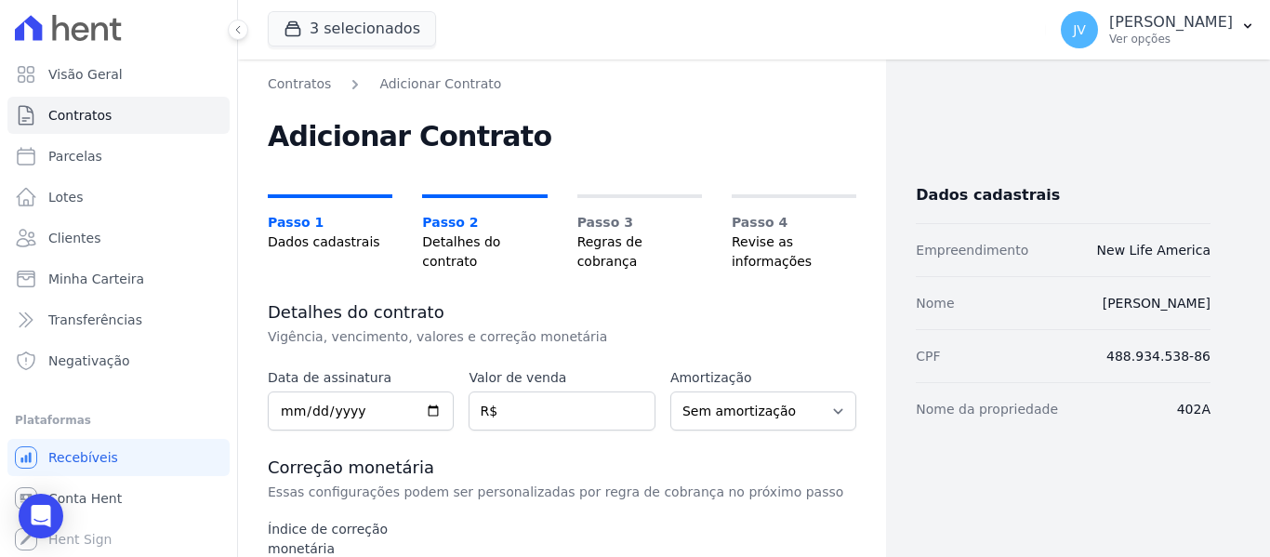
scroll to position [279, 0]
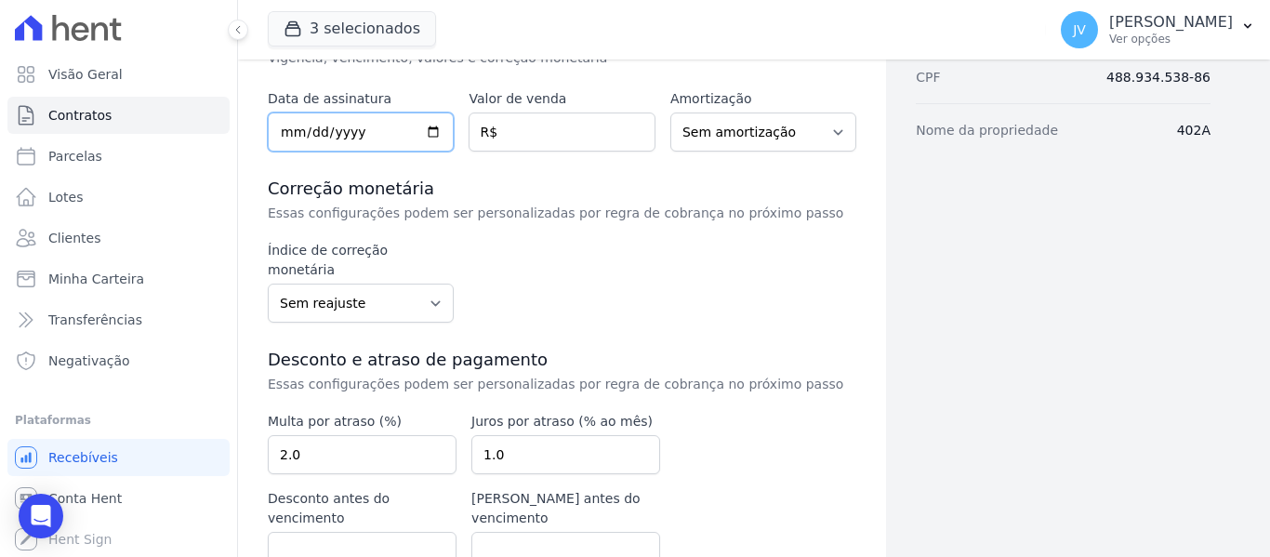
click at [290, 130] on input "date" at bounding box center [361, 132] width 186 height 39
type input "2025-08-27"
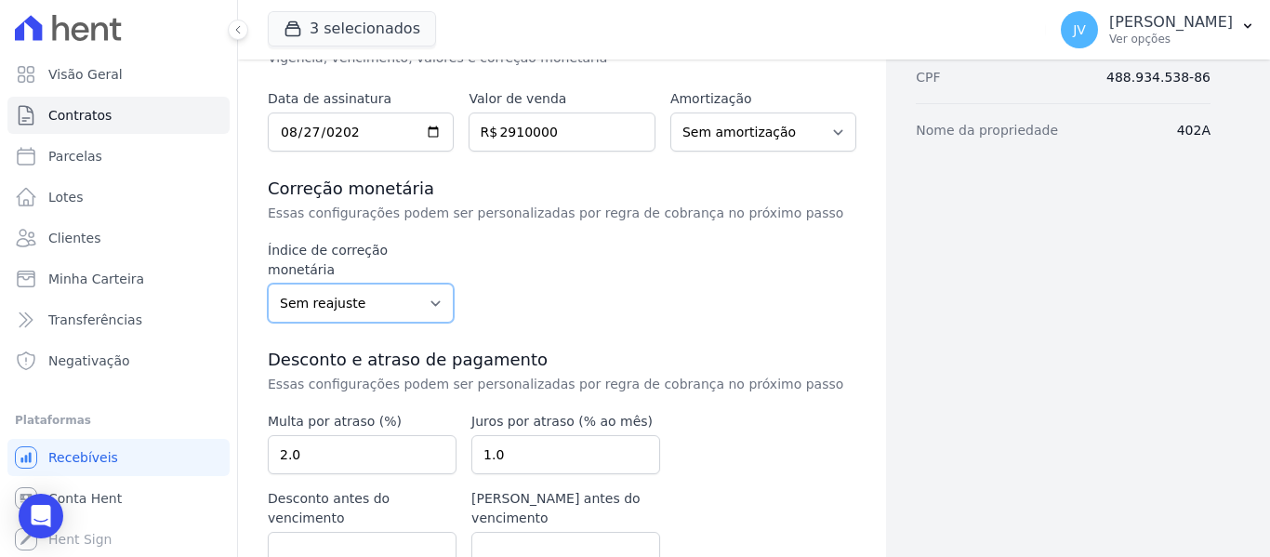
click at [391, 284] on select "Sem reajuste Média dos últimos 12 meses acumulado de INCCM Média dos últimos 12…" at bounding box center [361, 303] width 186 height 39
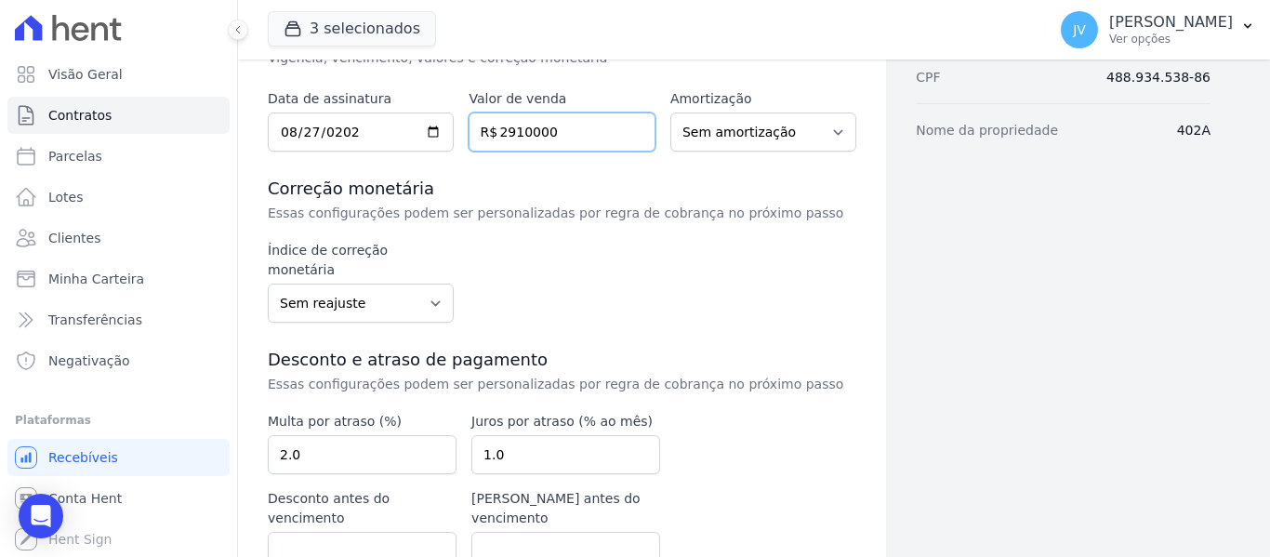
click at [550, 132] on input "2910000" at bounding box center [562, 132] width 186 height 39
type input "291000"
click at [551, 279] on div "Índice de correção monetária Sem reajuste Média dos últimos 12 meses acumulado …" at bounding box center [562, 282] width 589 height 82
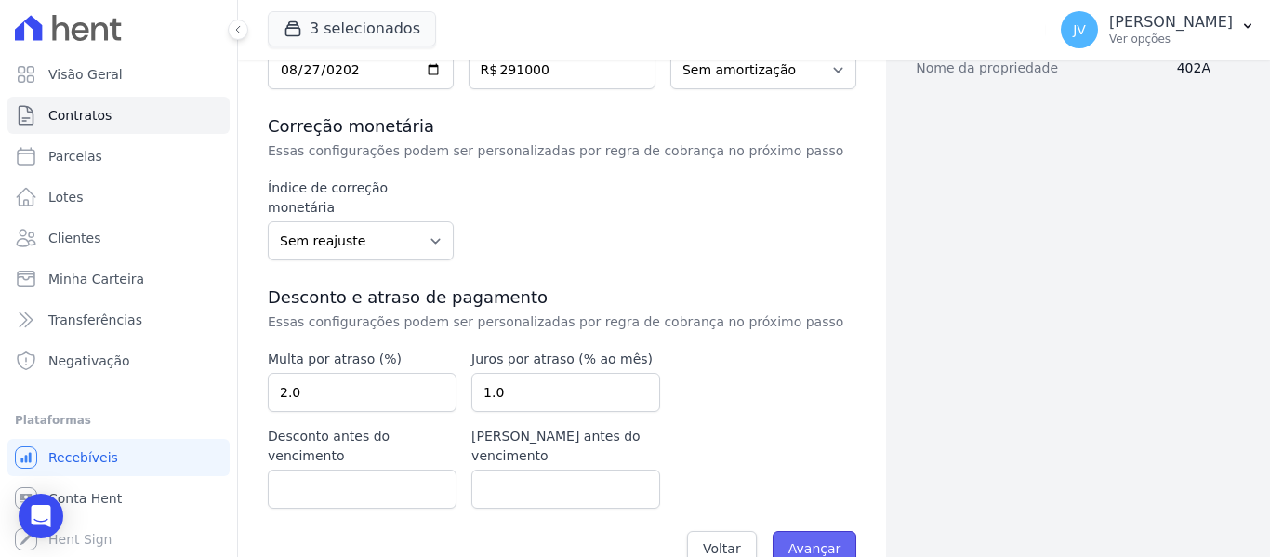
click at [817, 531] on input "Avançar" at bounding box center [815, 548] width 85 height 35
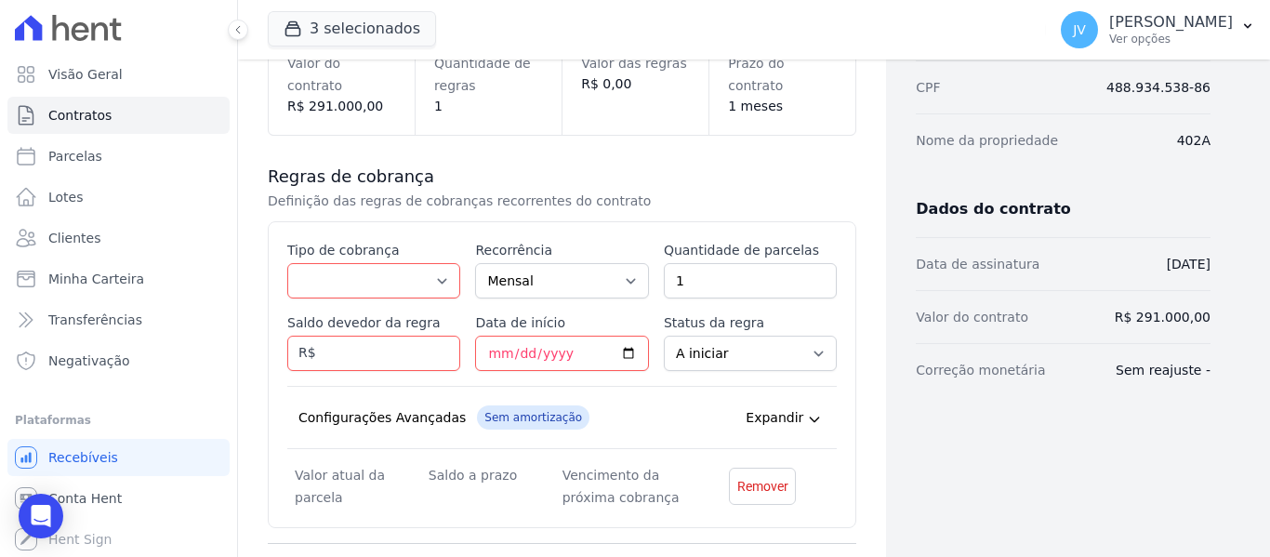
scroll to position [279, 0]
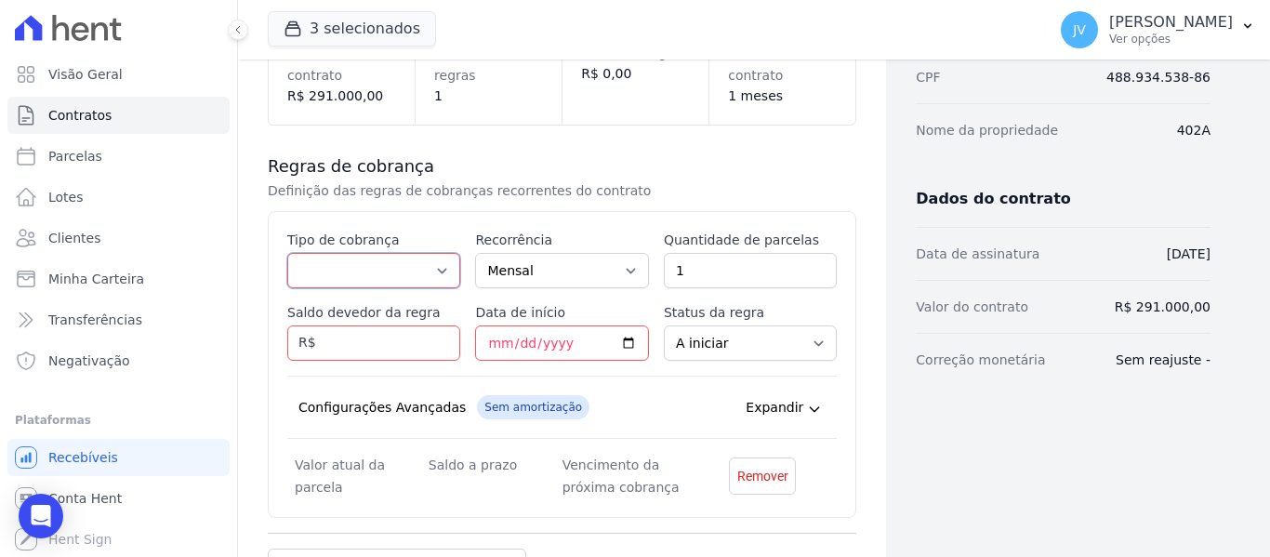
click at [362, 269] on select "Parcela Normal Entrada Sinal Intercalada Chaves Pré-chaves Pós-chaves Impostos …" at bounding box center [373, 270] width 173 height 35
select select "deposit"
click at [287, 253] on select "Parcela Normal Entrada Sinal Intercalada Chaves Pré-chaves Pós-chaves Impostos …" at bounding box center [373, 270] width 173 height 35
click at [376, 264] on select "Parcela Normal Entrada Sinal Intercalada Chaves Pré-chaves Pós-chaves Impostos …" at bounding box center [373, 270] width 173 height 35
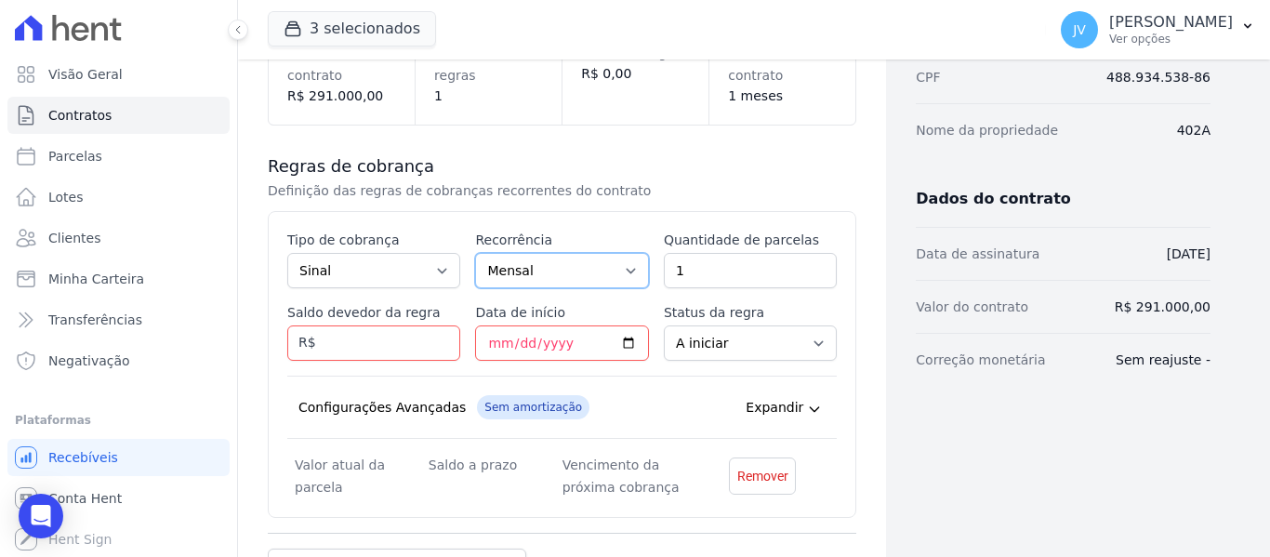
click at [557, 275] on select "Mensal Bimestral Trimestral Semestral Anual" at bounding box center [561, 270] width 173 height 35
click at [389, 347] on input "Saldo devedor da regra" at bounding box center [373, 342] width 173 height 35
type input "1000"
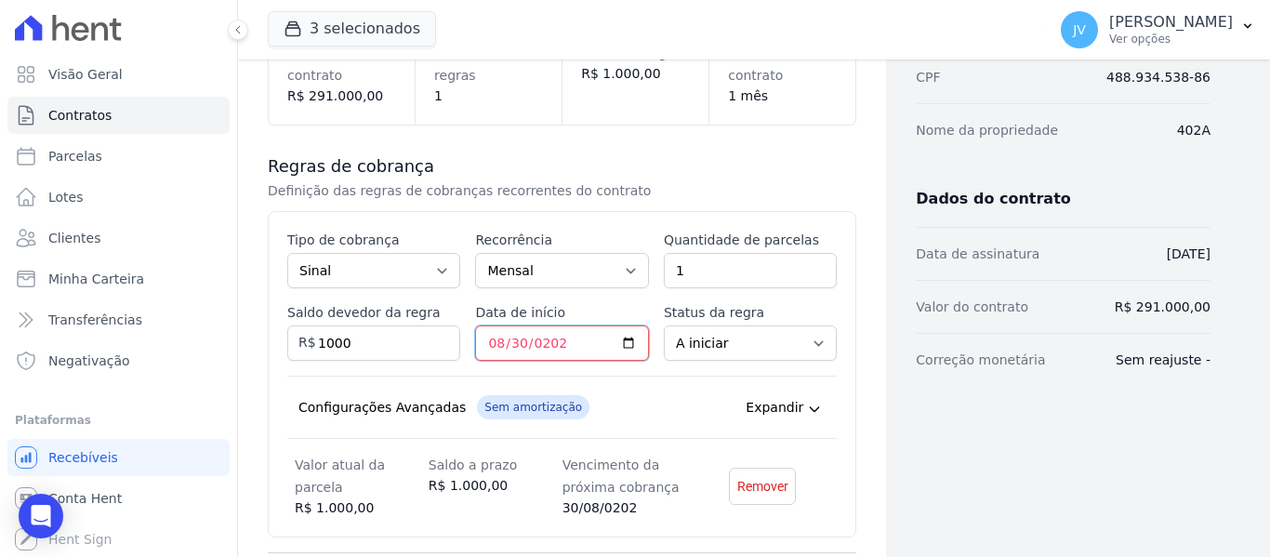
type input "2025-08-30"
click at [763, 347] on select "A iniciar Em aberto" at bounding box center [750, 342] width 173 height 35
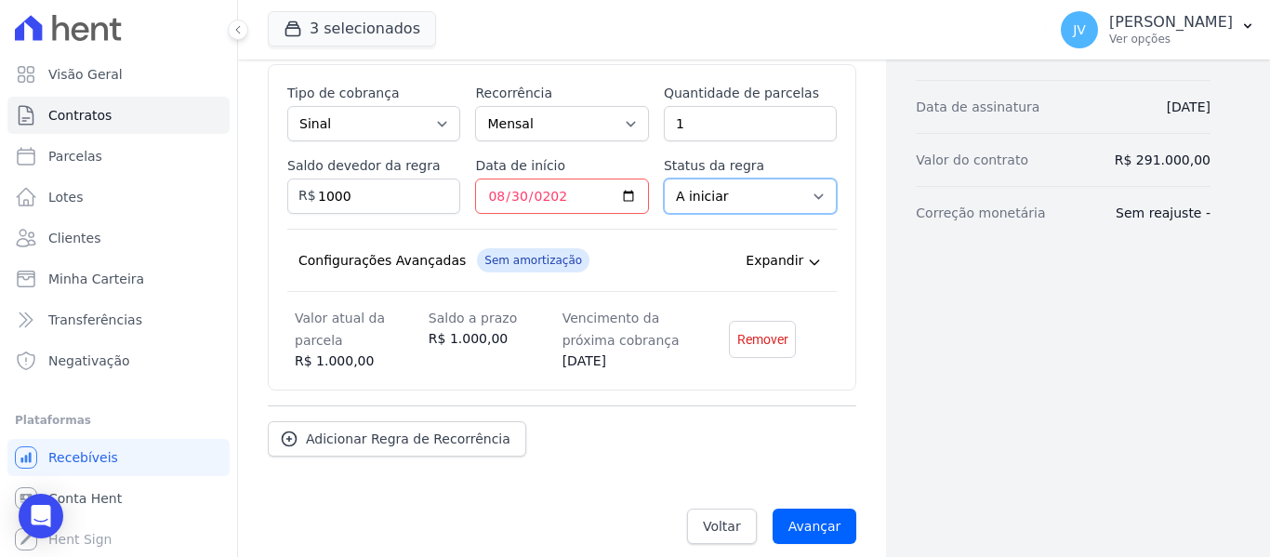
scroll to position [443, 0]
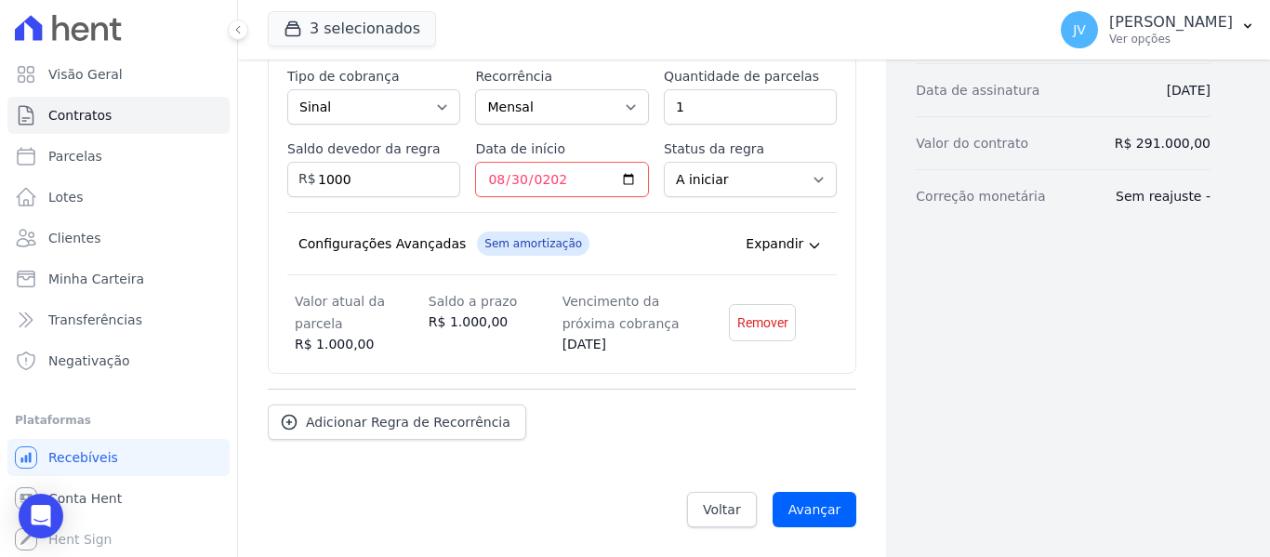
click at [813, 240] on icon at bounding box center [814, 245] width 15 height 15
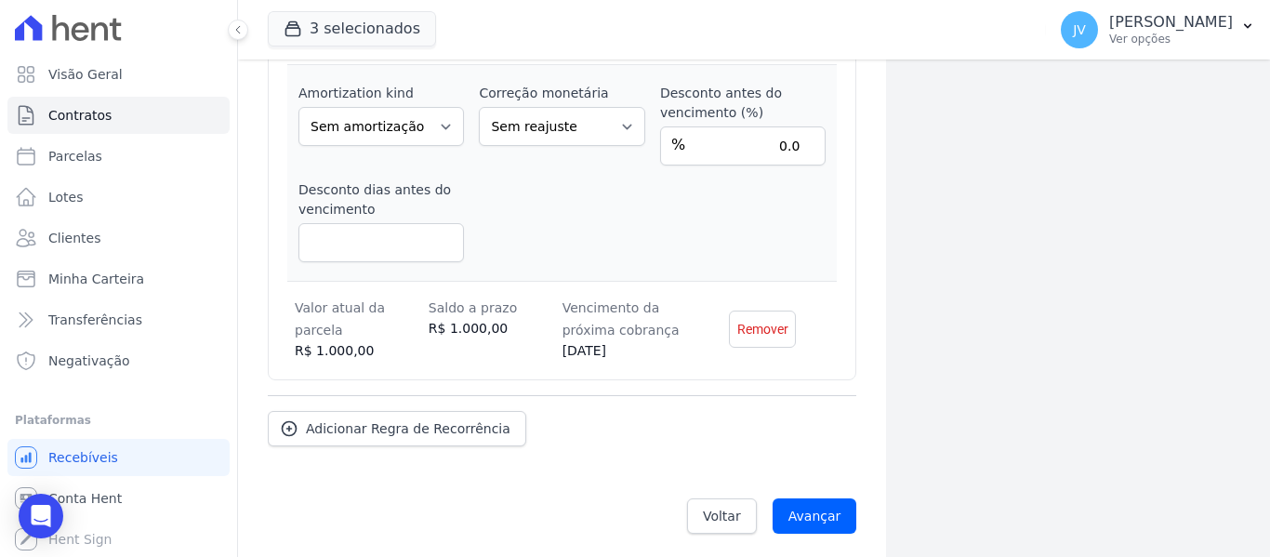
scroll to position [659, 0]
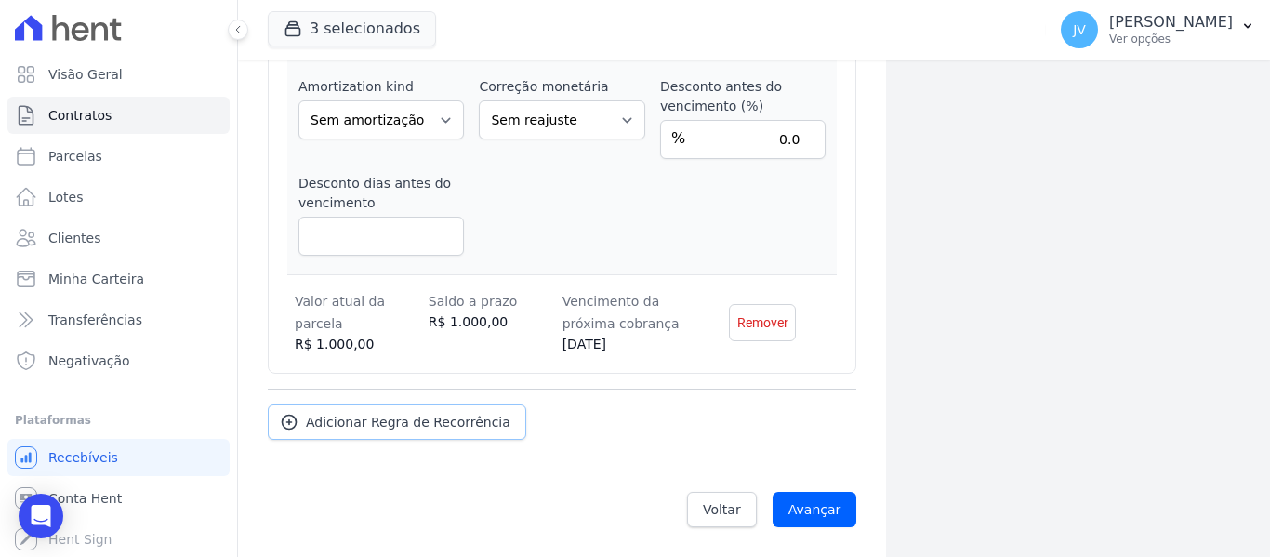
click at [455, 430] on span "Adicionar Regra de Recorrência" at bounding box center [408, 422] width 205 height 19
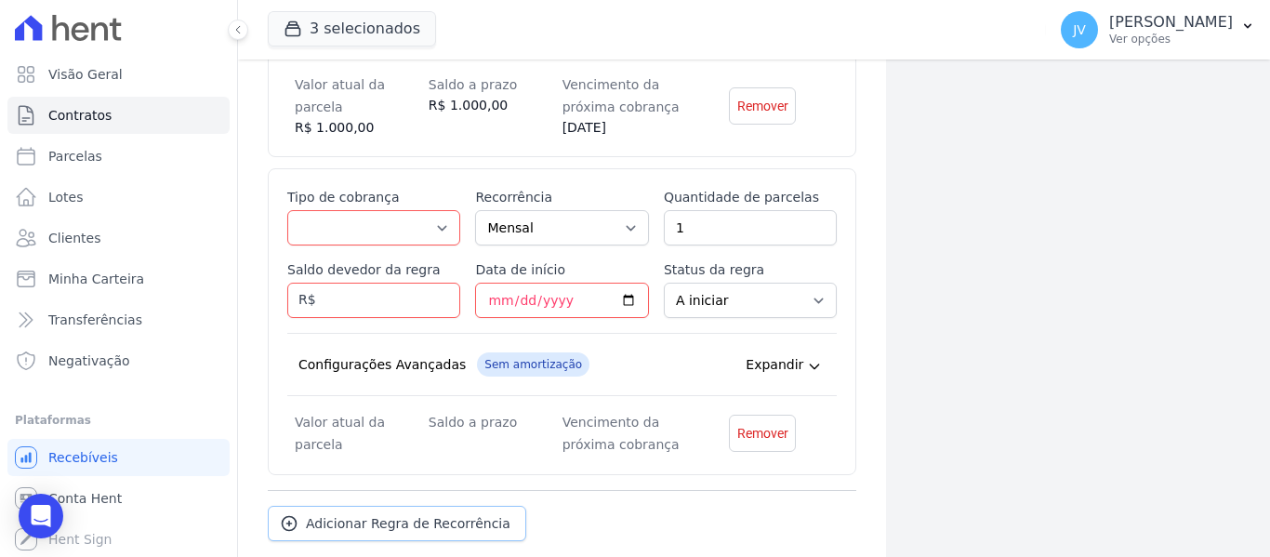
scroll to position [752, 0]
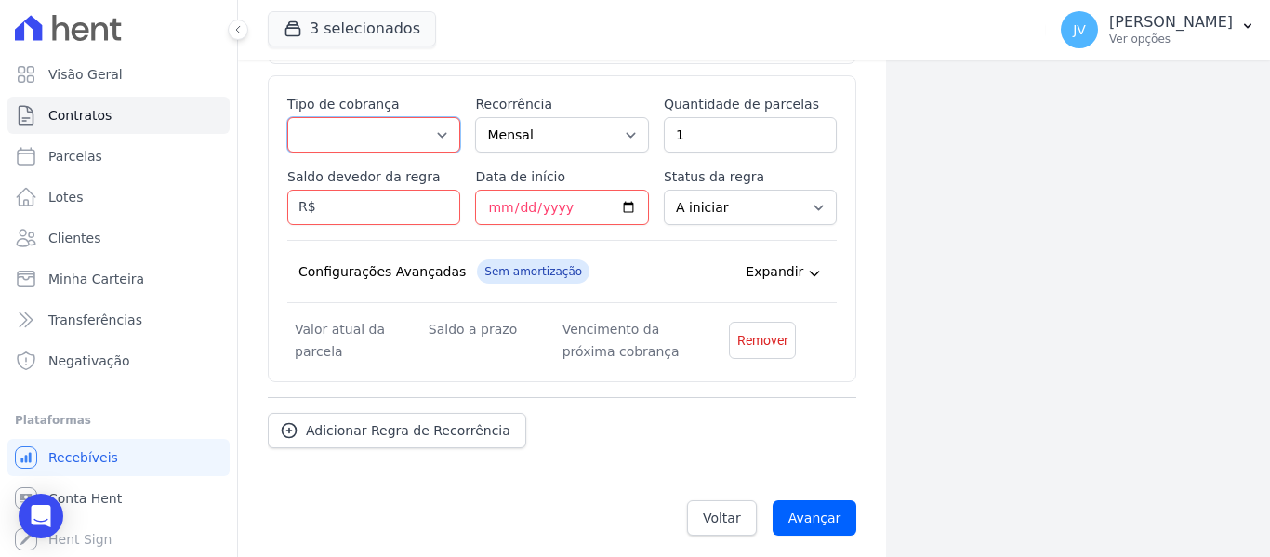
click at [371, 128] on select "Parcela Normal Entrada Sinal Intercalada Chaves Pré-chaves Pós-chaves Impostos …" at bounding box center [373, 134] width 173 height 35
select select "down_payment"
click at [287, 117] on select "Parcela Normal Entrada Sinal Intercalada Chaves Pré-chaves Pós-chaves Impostos …" at bounding box center [373, 134] width 173 height 35
drag, startPoint x: 678, startPoint y: 133, endPoint x: 609, endPoint y: 133, distance: 68.8
click at [610, 133] on div "Esse tipo de parcela não entra no saldo devedor do contrato. Tipo de cobrança P…" at bounding box center [562, 229] width 550 height 268
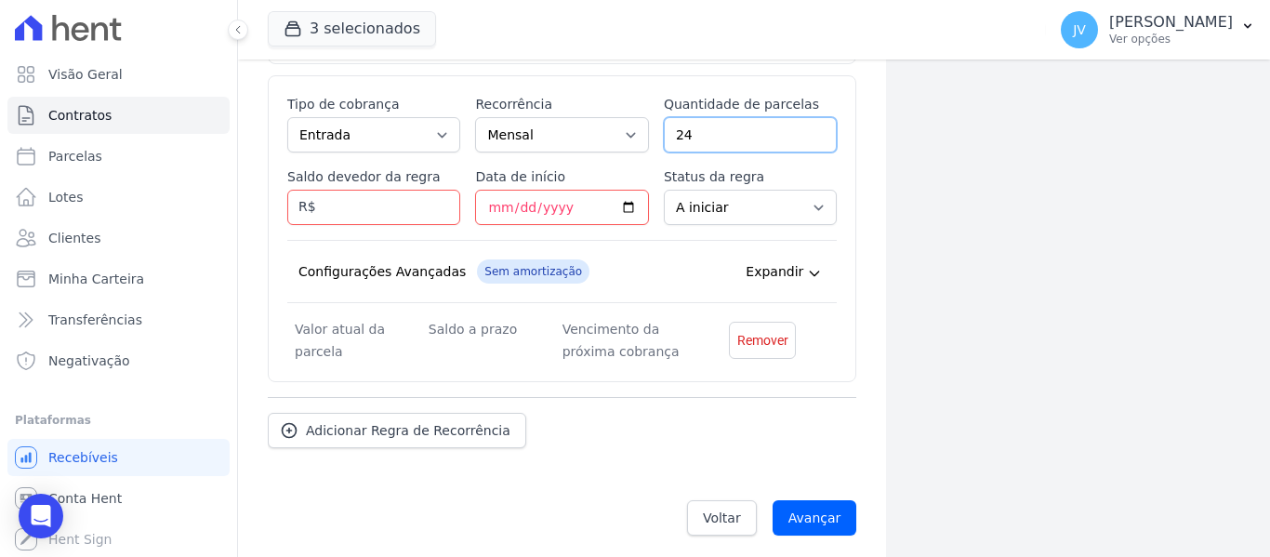
type input "24"
type input "10800"
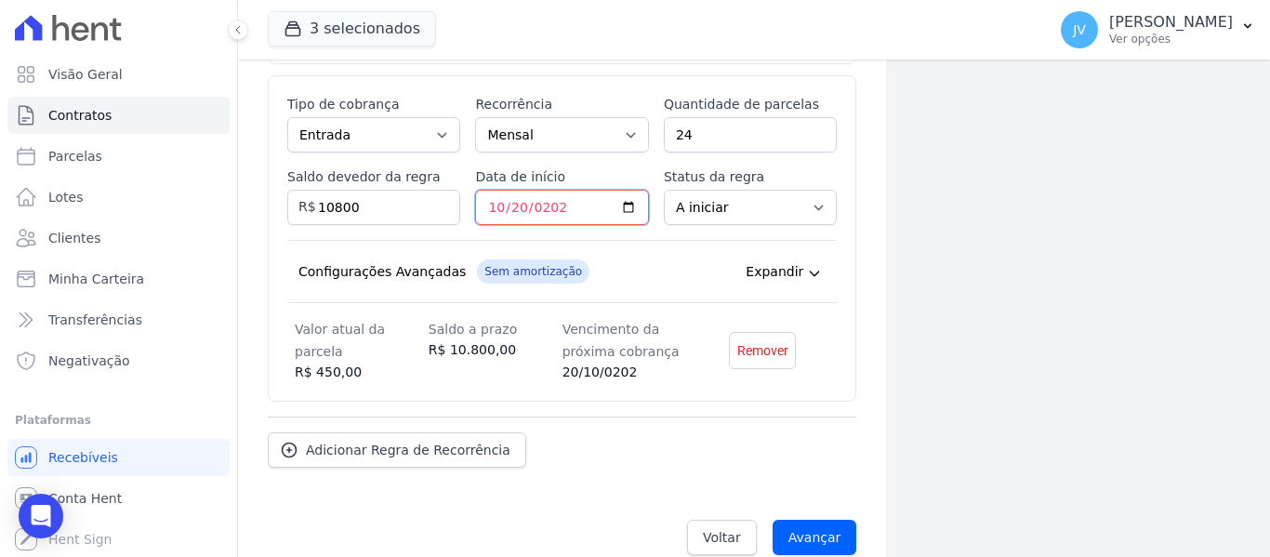
type input "2025-10-20"
click at [783, 275] on span "Expandir" at bounding box center [775, 271] width 58 height 19
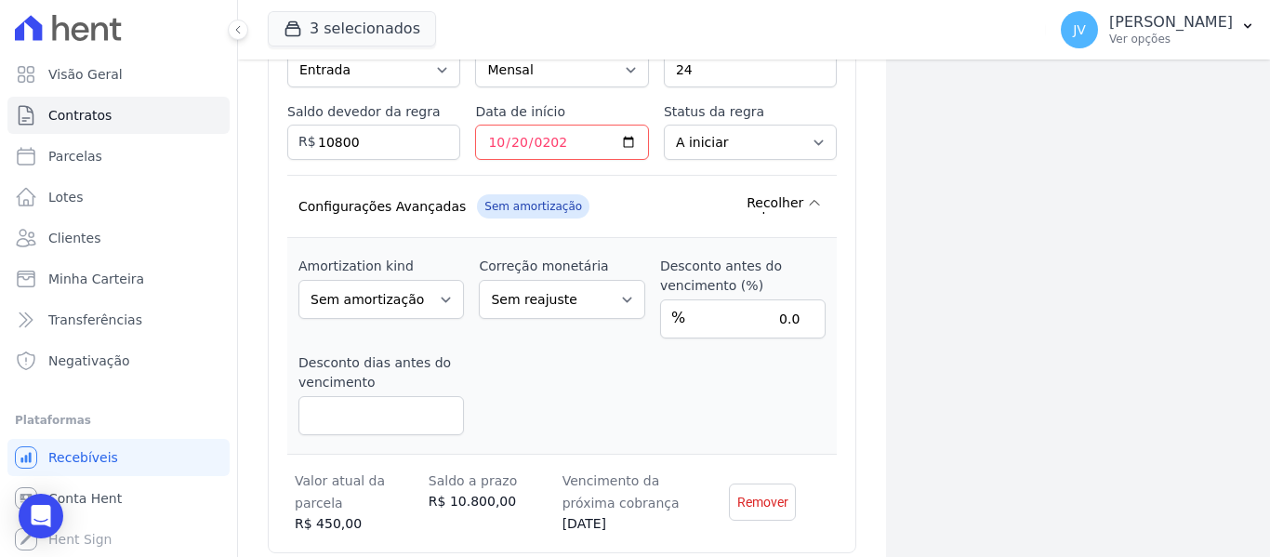
scroll to position [938, 0]
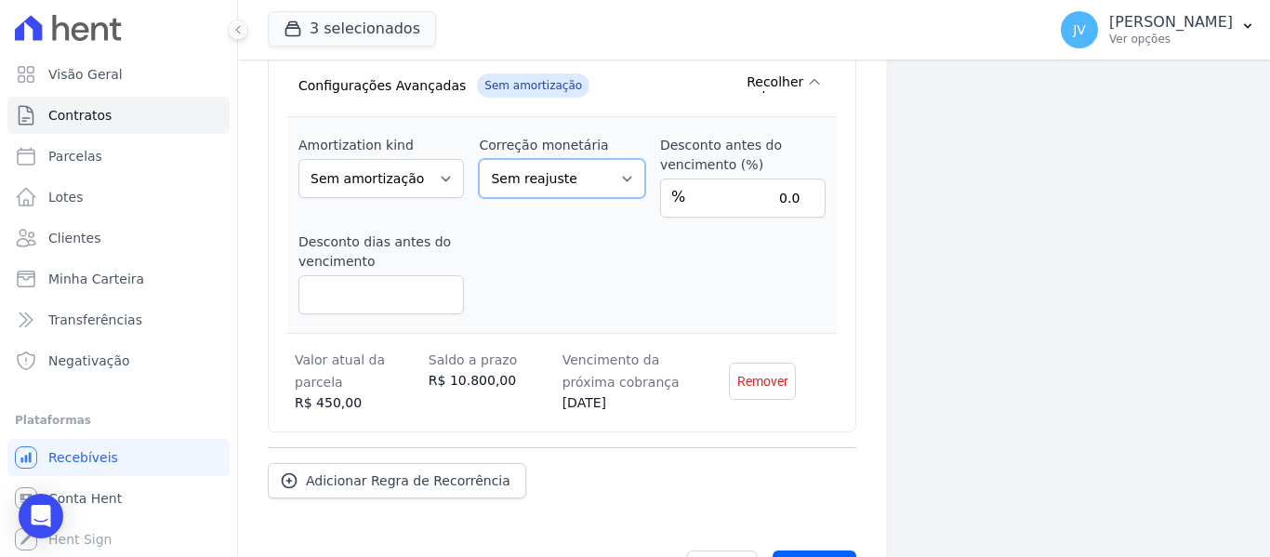
click at [611, 196] on select "Sem reajuste Média dos últimos 12 meses acumulado de INCCM Média dos últimos 12…" at bounding box center [562, 178] width 166 height 39
select select "inccdi"
click at [479, 159] on select "Sem reajuste Média dos últimos 12 meses acumulado de INCCM Média dos últimos 12…" at bounding box center [562, 178] width 166 height 39
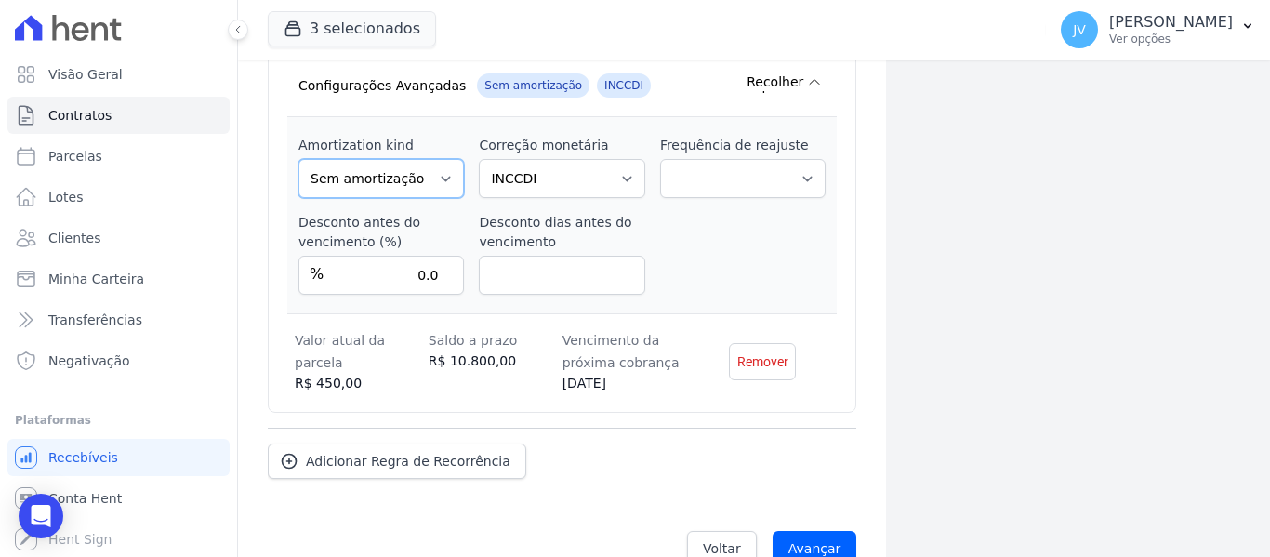
click at [428, 181] on select "Sem amortização Price Sac" at bounding box center [382, 178] width 166 height 39
click at [753, 155] on div "Frequência de reajuste Corrigido semestralmente Corrigido mensalmente Corrigido…" at bounding box center [743, 167] width 166 height 62
click at [757, 173] on select "Corrigido semestralmente Corrigido mensalmente Corrigido anualmente" at bounding box center [743, 178] width 166 height 39
select select "monthly"
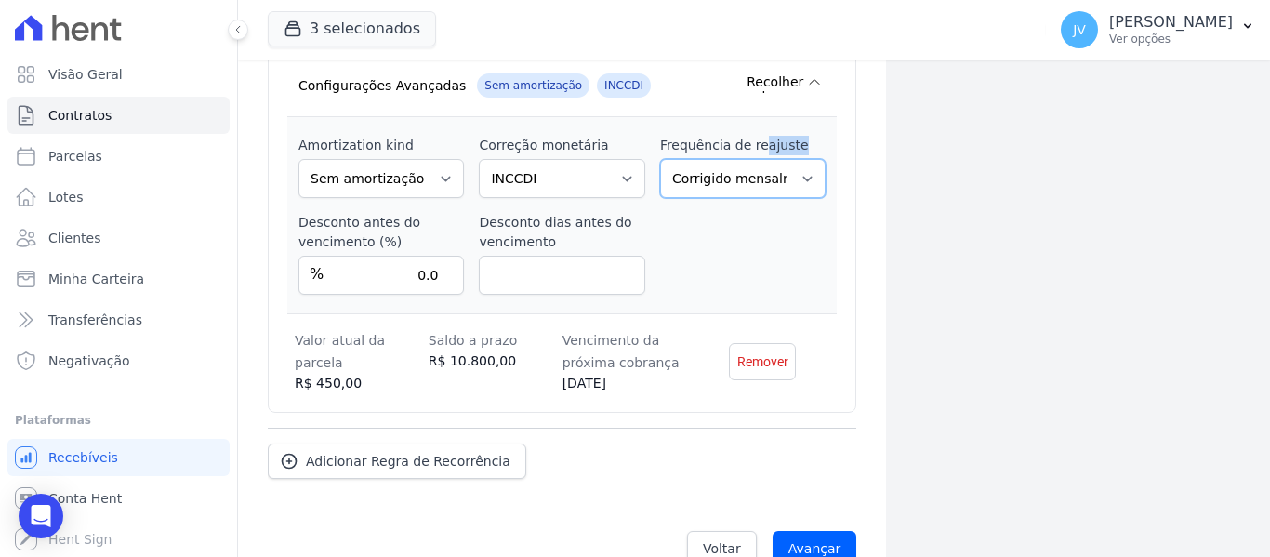
click at [660, 176] on select "Corrigido semestralmente Corrigido mensalmente Corrigido anualmente" at bounding box center [743, 178] width 166 height 39
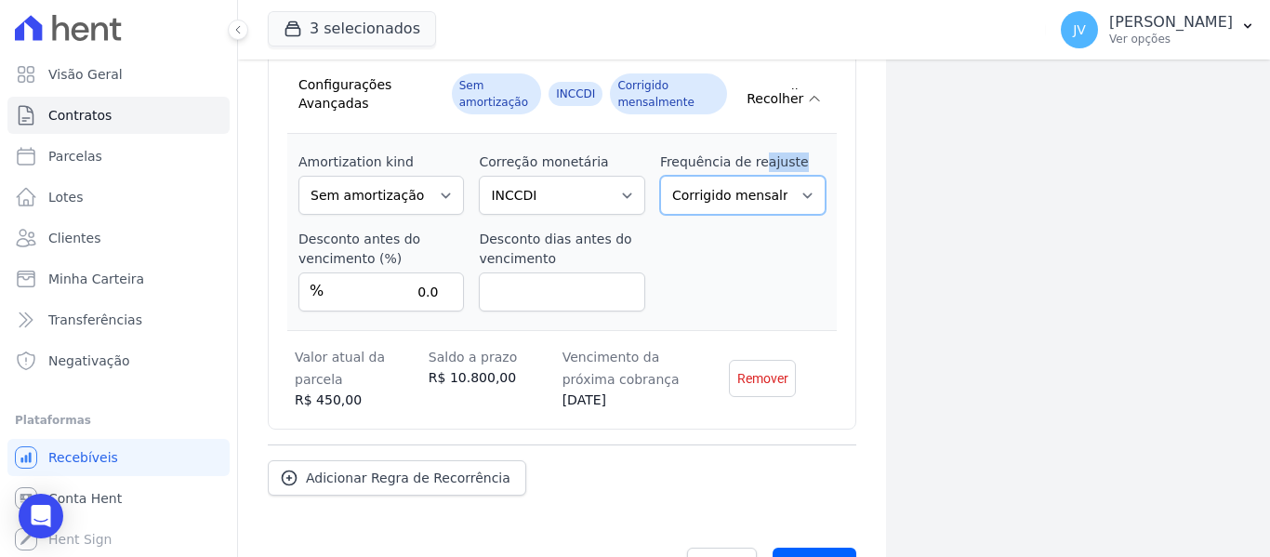
scroll to position [994, 0]
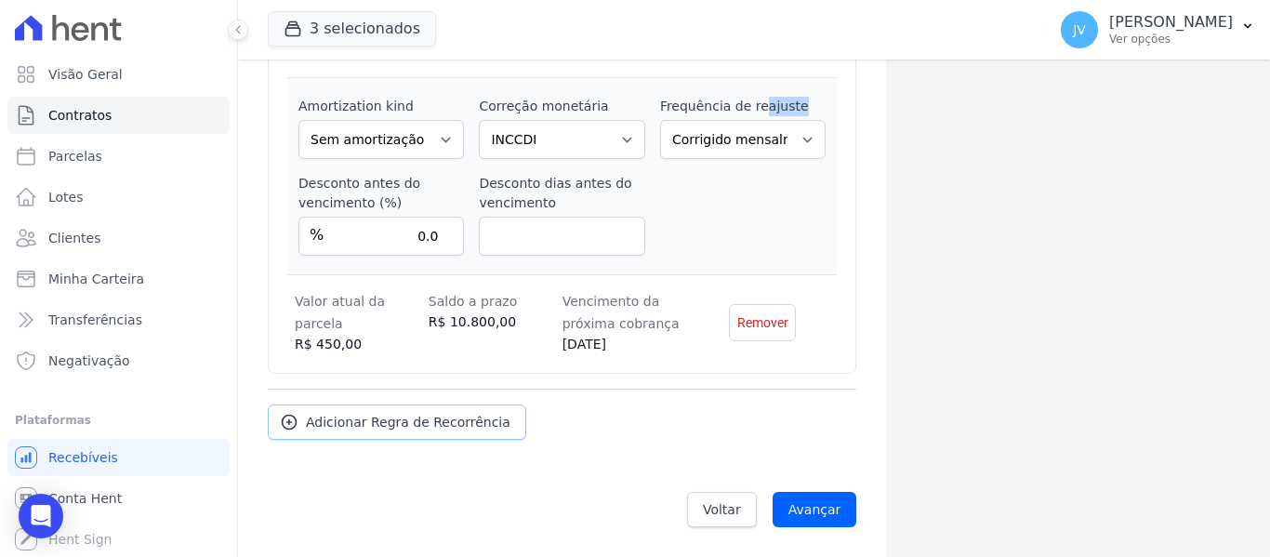
click at [471, 428] on span "Adicionar Regra de Recorrência" at bounding box center [408, 422] width 205 height 19
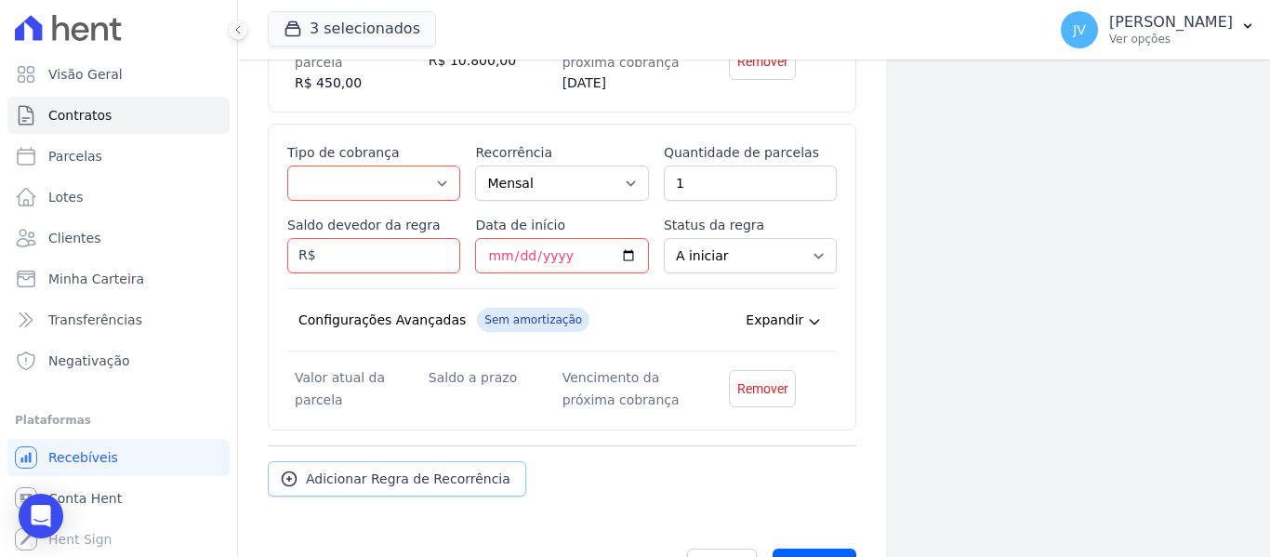
scroll to position [1115, 0]
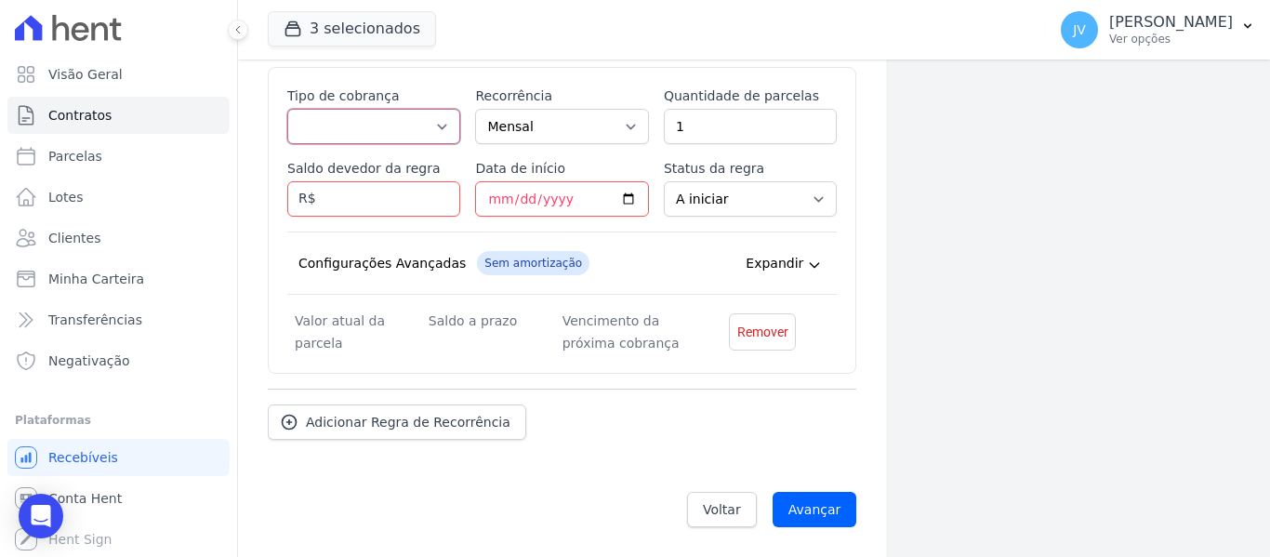
click at [424, 115] on select "Parcela Normal Entrada Sinal Intercalada Chaves Pré-chaves Pós-chaves Impostos …" at bounding box center [373, 126] width 173 height 35
select select "interleaved"
click at [287, 109] on select "Parcela Normal Entrada Sinal Intercalada Chaves Pré-chaves Pós-chaves Impostos …" at bounding box center [373, 126] width 173 height 35
drag, startPoint x: 697, startPoint y: 123, endPoint x: 642, endPoint y: 123, distance: 55.8
click at [642, 123] on div "Esse tipo de parcela não entra no saldo devedor do contrato. Tipo de cobrança P…" at bounding box center [562, 220] width 550 height 268
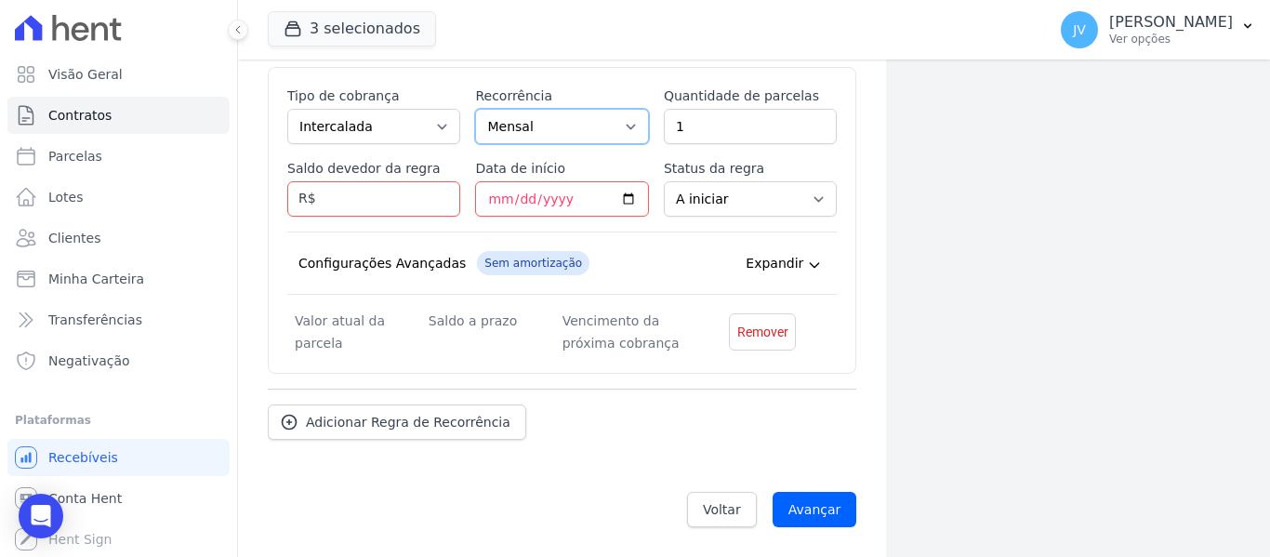
click at [615, 118] on select "Mensal Bimestral Trimestral Semestral Anual" at bounding box center [561, 126] width 173 height 35
select select "12"
click at [475, 109] on select "Mensal Bimestral Trimestral Semestral Anual" at bounding box center [561, 126] width 173 height 35
click at [405, 228] on div "Esse tipo de parcela não entra no saldo devedor do contrato. Tipo de cobrança P…" at bounding box center [562, 220] width 550 height 268
click at [399, 207] on input "Saldo devedor da regra" at bounding box center [373, 198] width 173 height 35
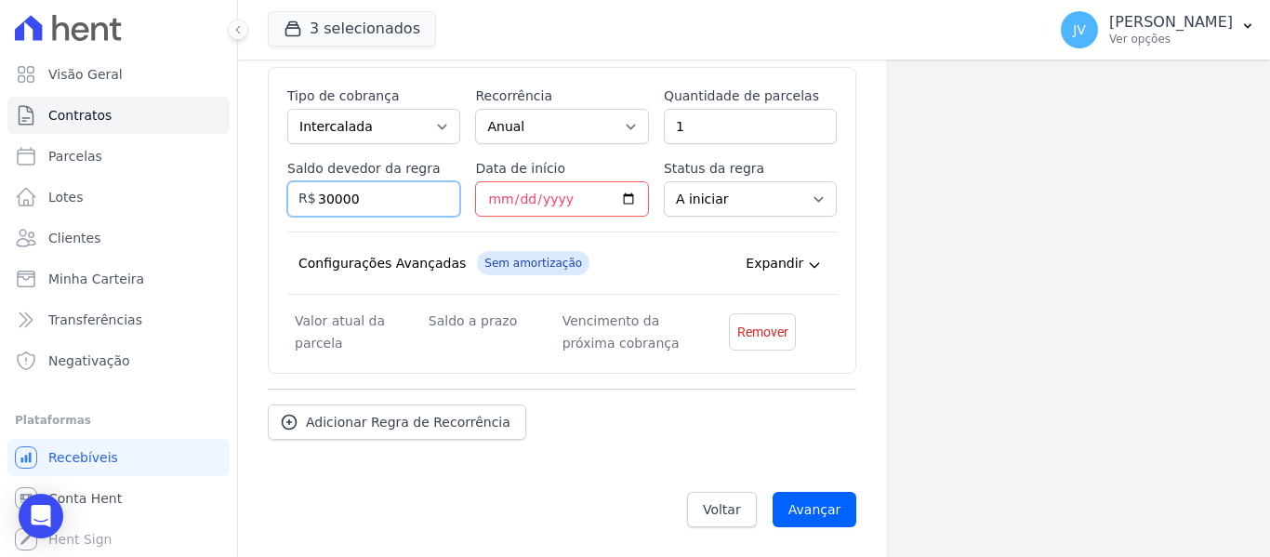
type input "30000"
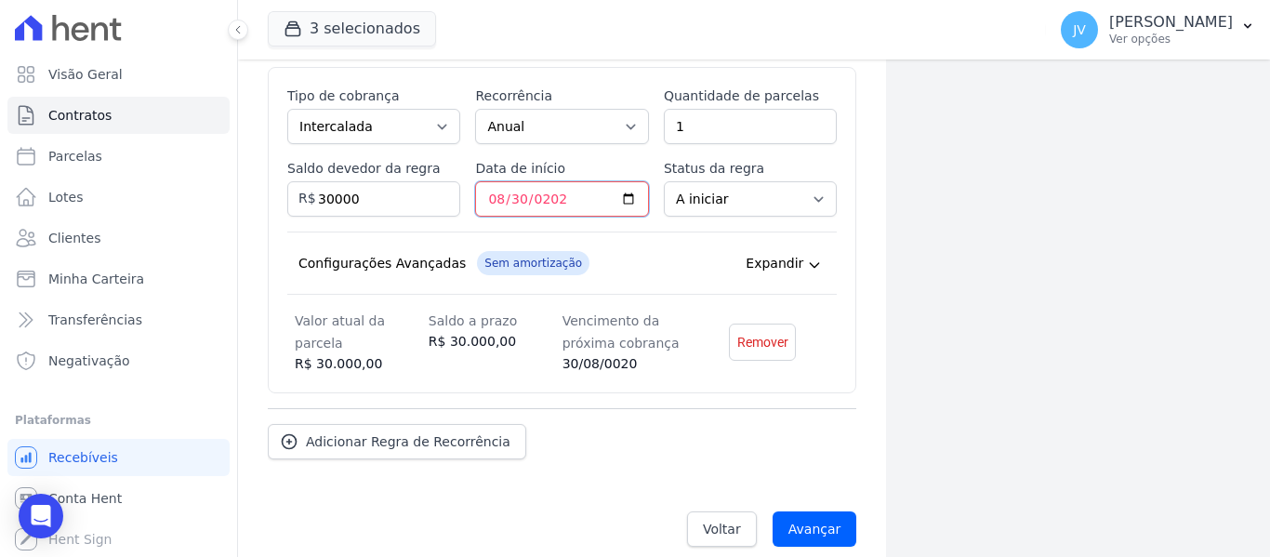
type input "2026-08-30"
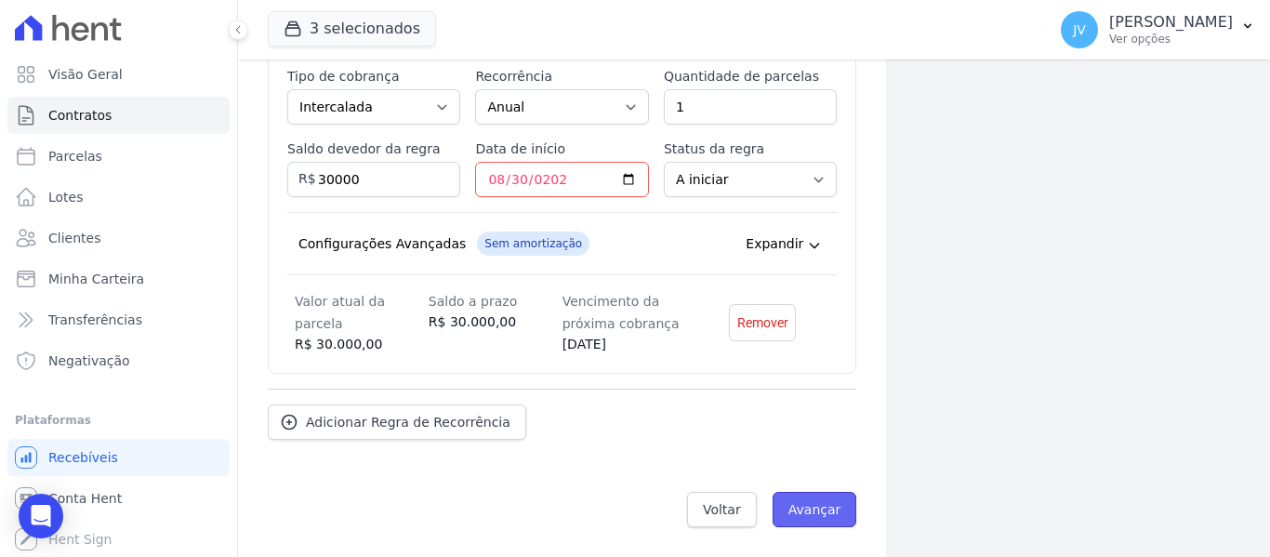
click at [802, 497] on input "Avançar" at bounding box center [815, 509] width 85 height 35
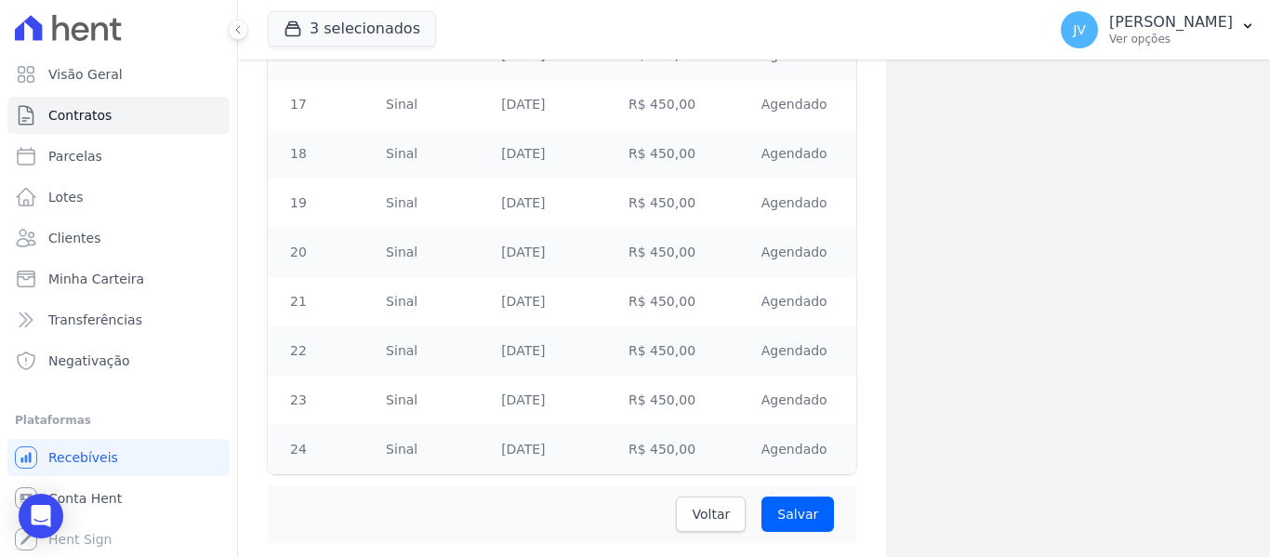
scroll to position [1285, 0]
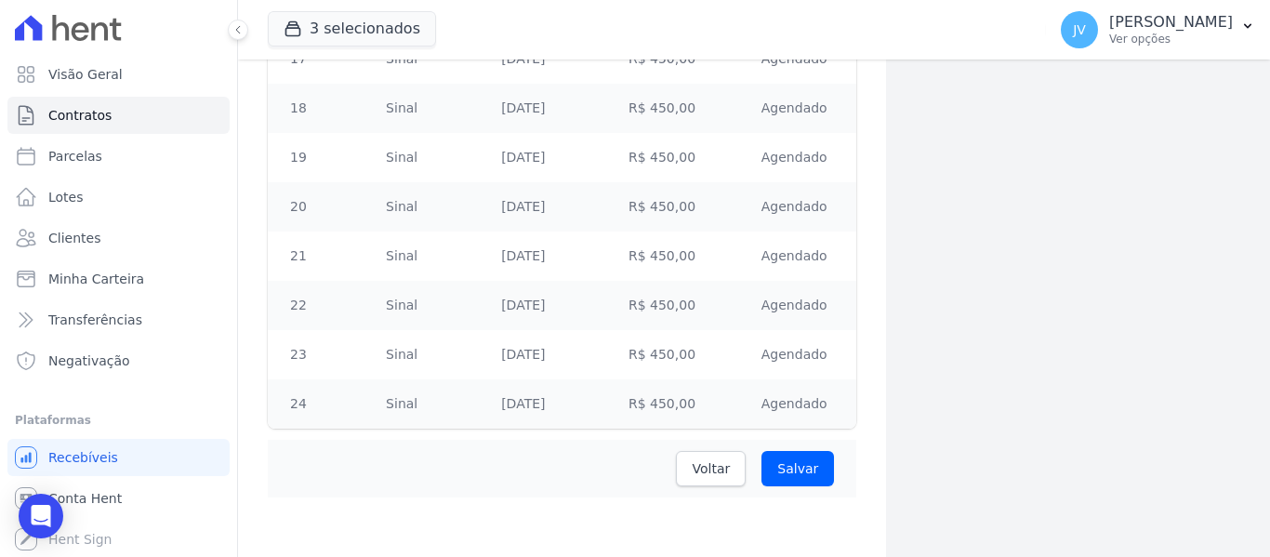
click at [782, 471] on input "Salvar" at bounding box center [798, 468] width 73 height 35
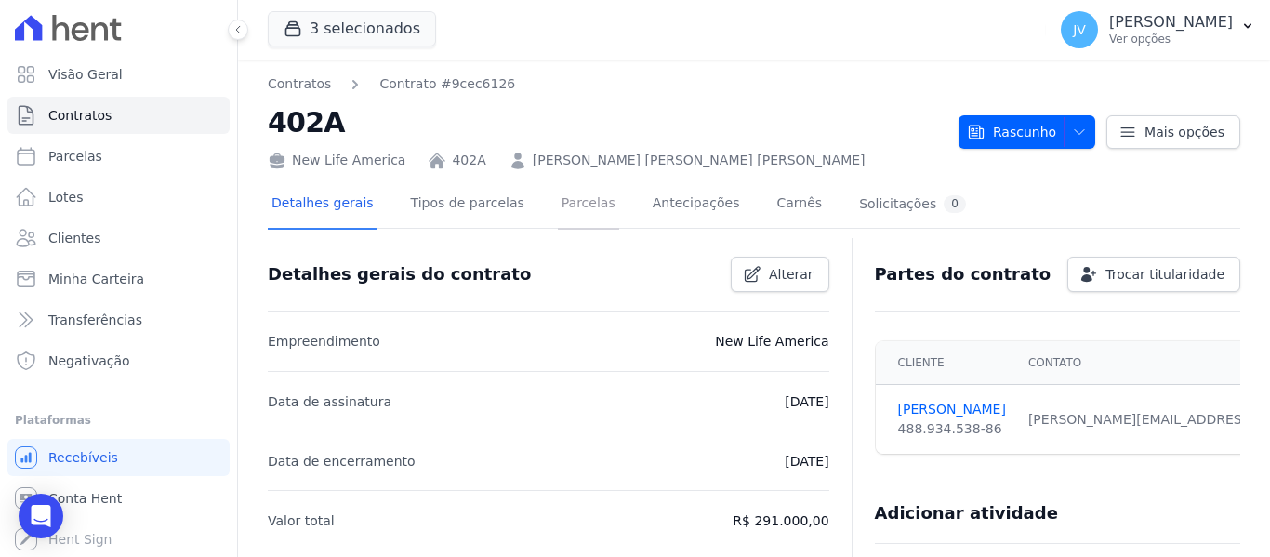
click at [567, 201] on link "Parcelas" at bounding box center [588, 204] width 61 height 49
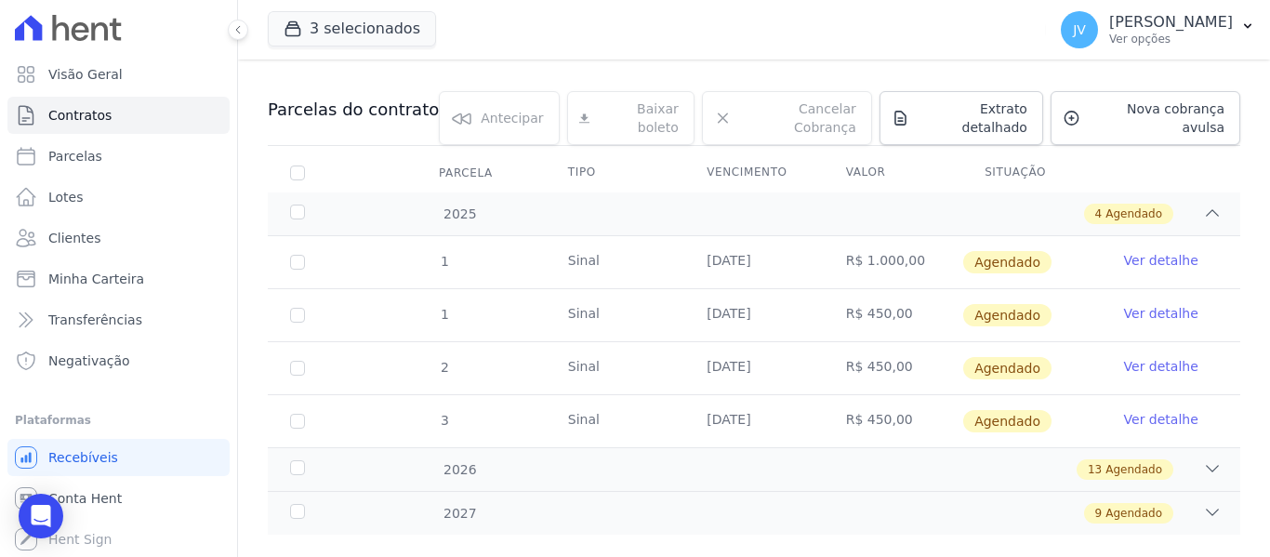
scroll to position [186, 0]
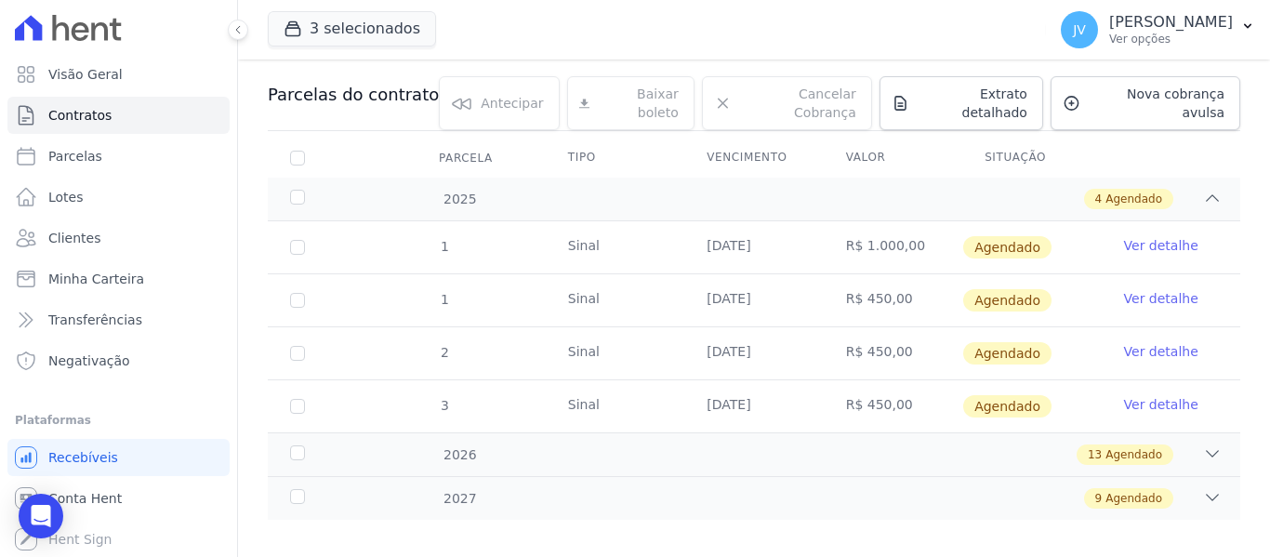
click at [1141, 236] on link "Ver detalhe" at bounding box center [1161, 245] width 74 height 19
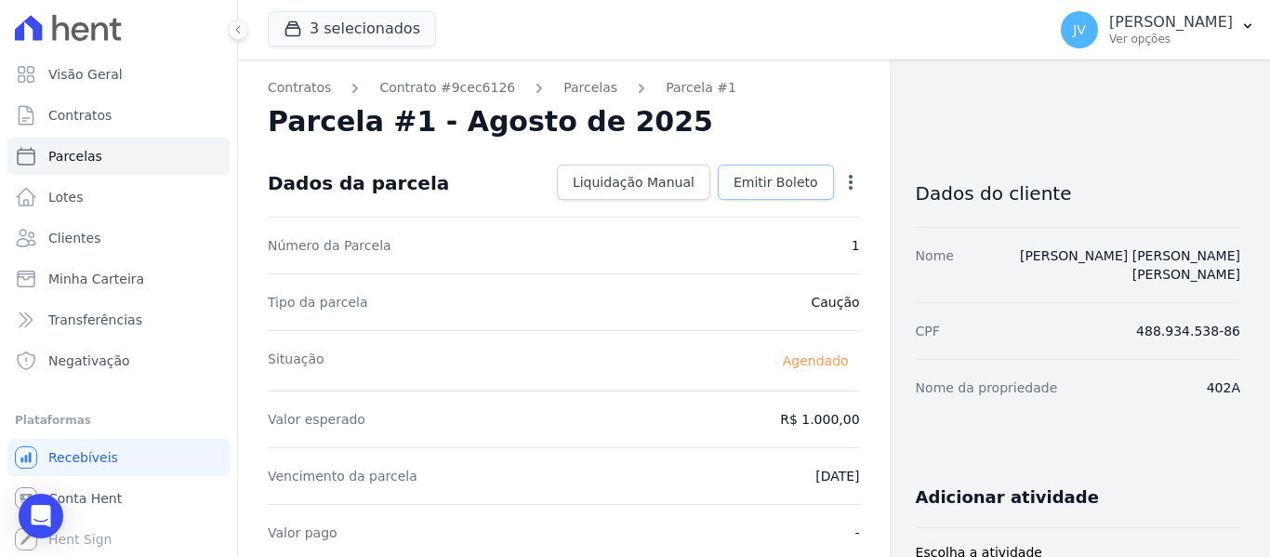
click at [789, 185] on span "Emitir Boleto" at bounding box center [776, 182] width 85 height 19
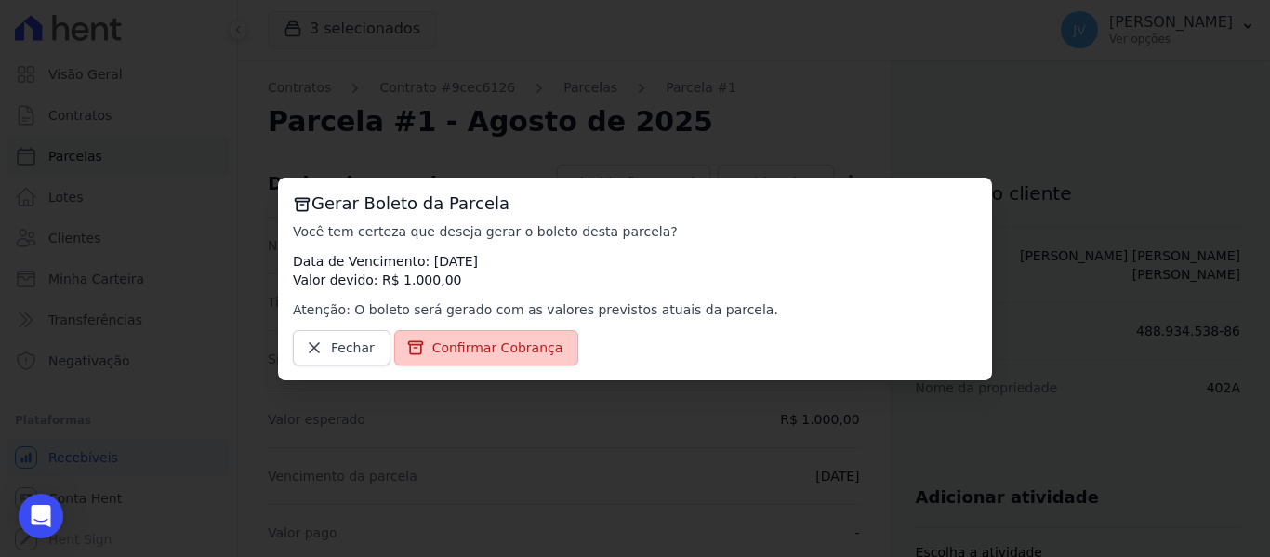
click at [513, 343] on span "Confirmar Cobrança" at bounding box center [497, 348] width 131 height 19
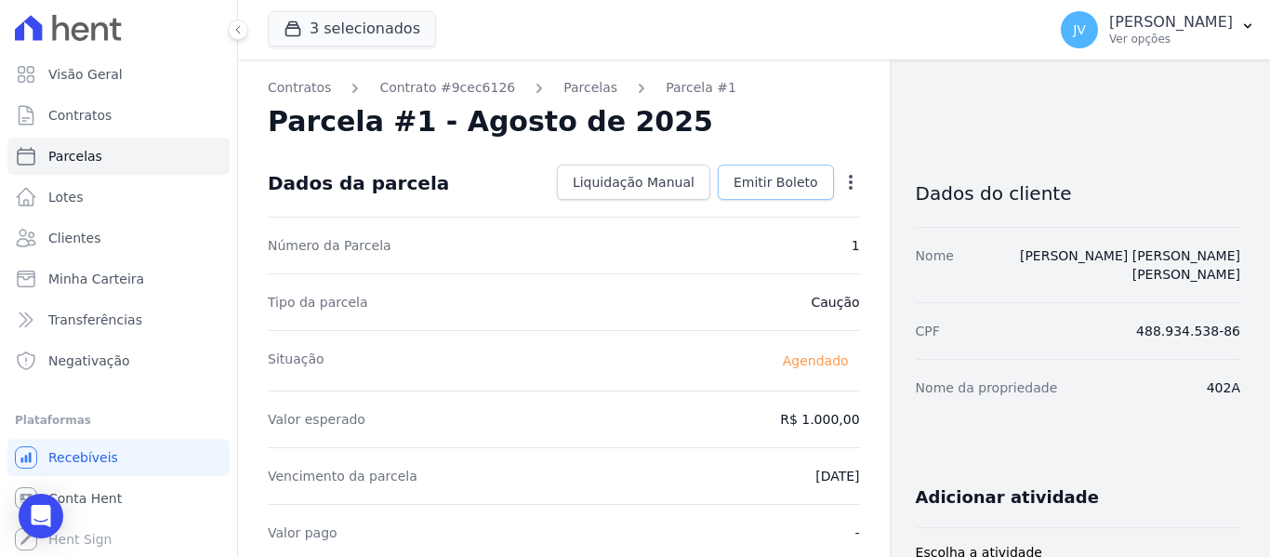
click at [774, 184] on span "Emitir Boleto" at bounding box center [776, 182] width 85 height 19
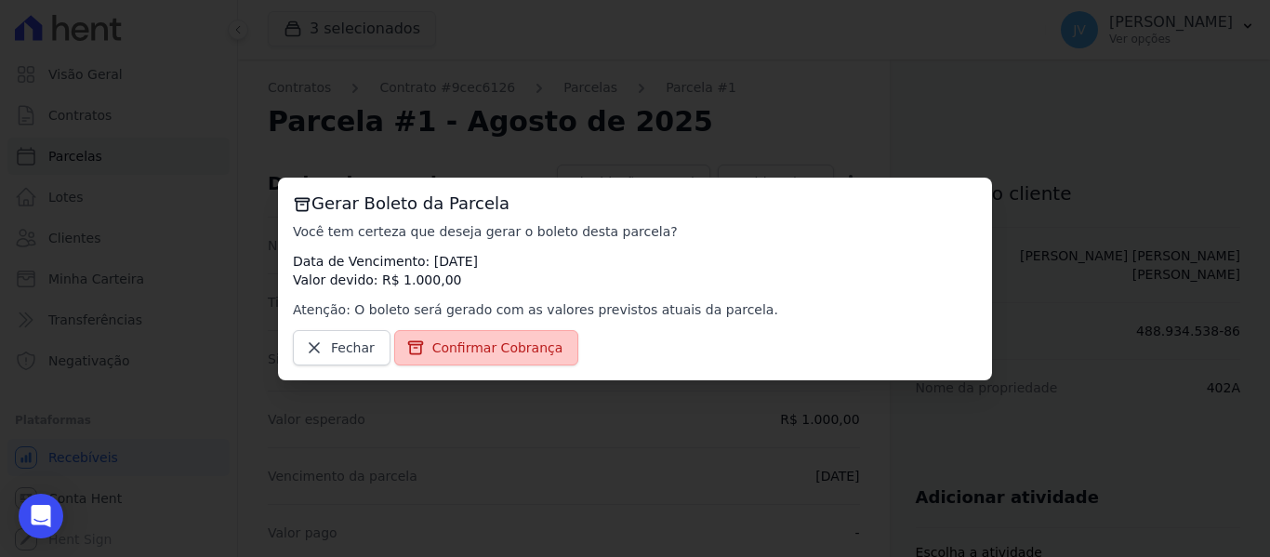
click at [526, 346] on span "Confirmar Cobrança" at bounding box center [497, 348] width 131 height 19
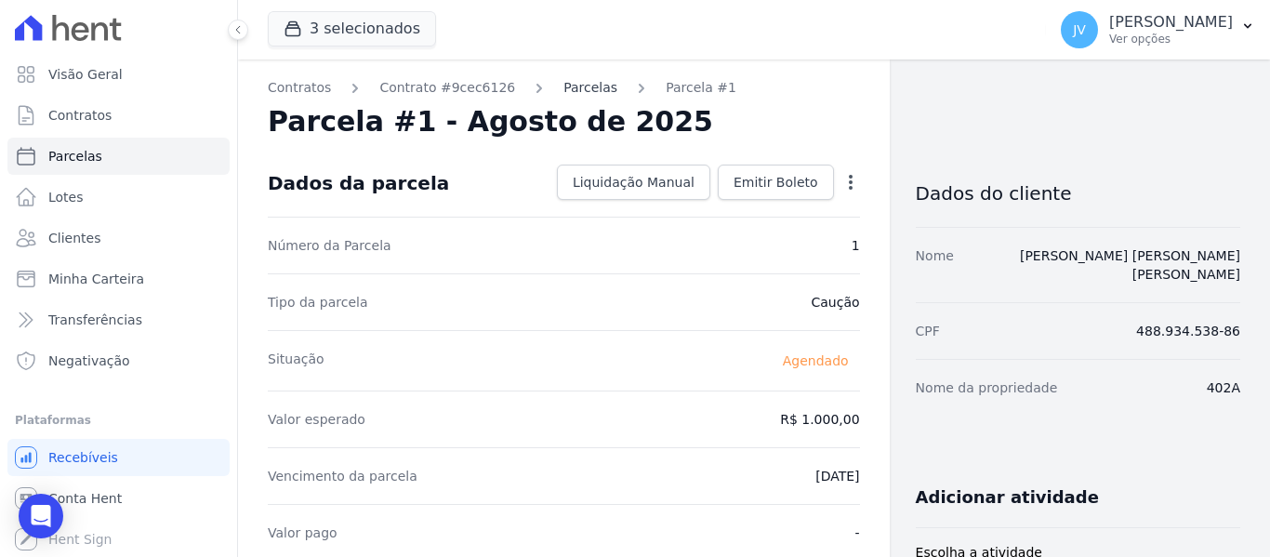
click at [573, 91] on link "Parcelas" at bounding box center [591, 88] width 54 height 20
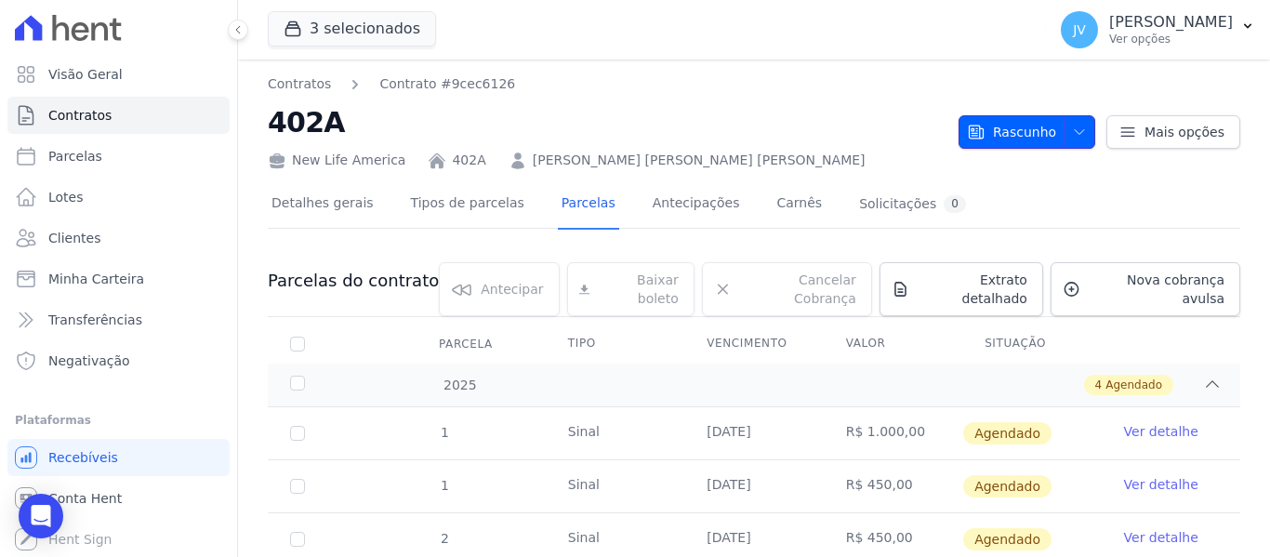
click at [1075, 131] on icon "button" at bounding box center [1079, 131] width 9 height 5
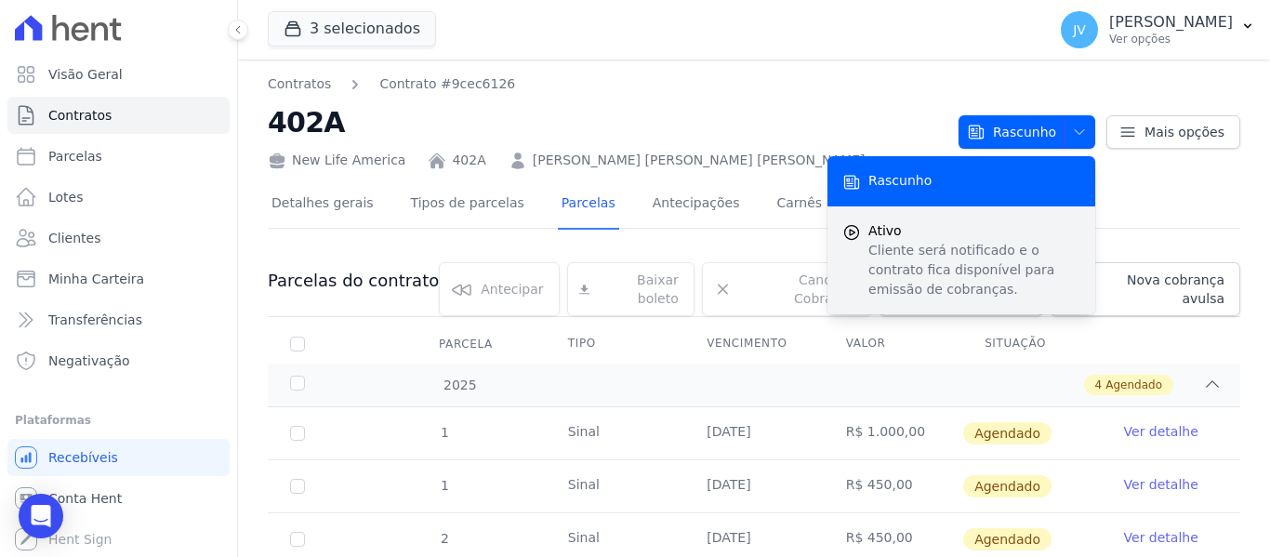
click at [890, 246] on p "Cliente será notificado e o contrato fica disponível para emissão de cobranças." at bounding box center [975, 270] width 212 height 59
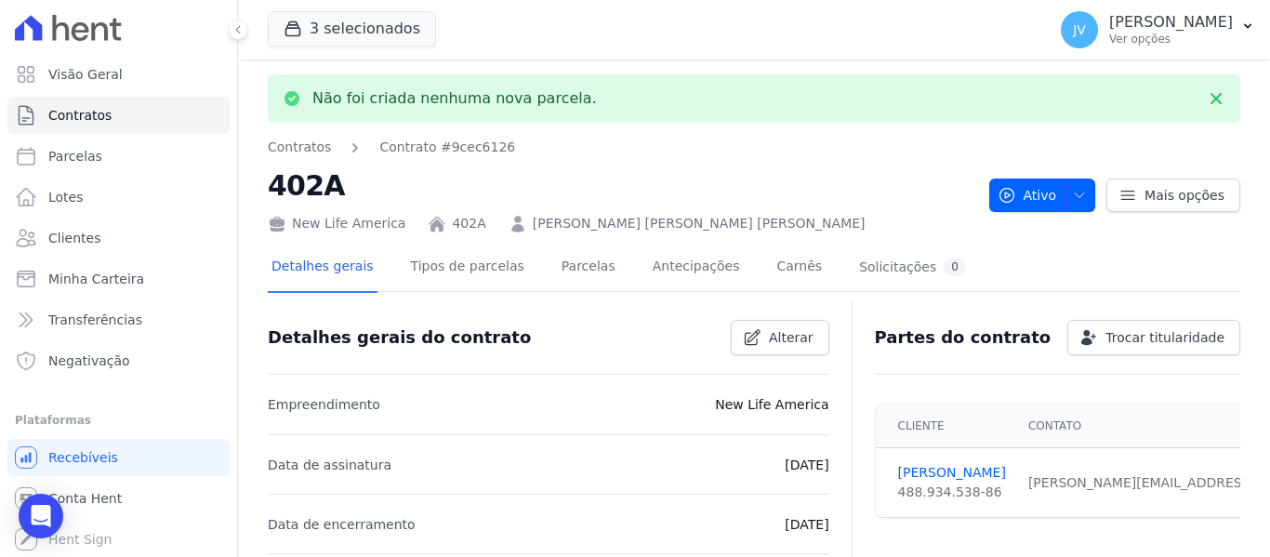
click at [873, 153] on nav "Contratos Contrato #9cec6126" at bounding box center [621, 148] width 707 height 20
click at [565, 259] on link "Parcelas" at bounding box center [588, 268] width 61 height 49
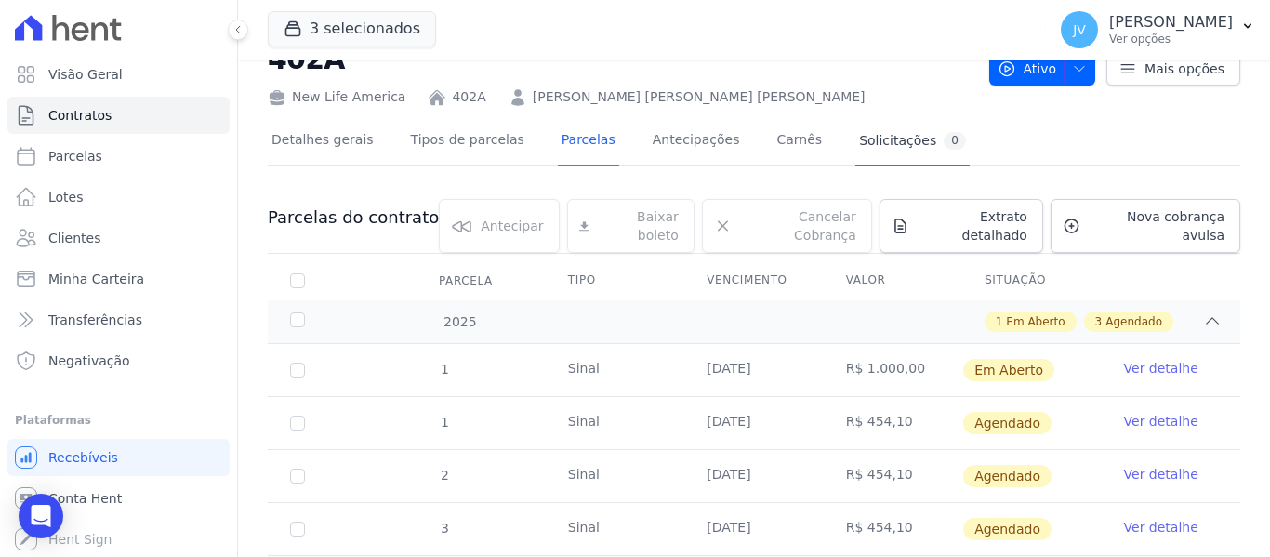
scroll to position [93, 0]
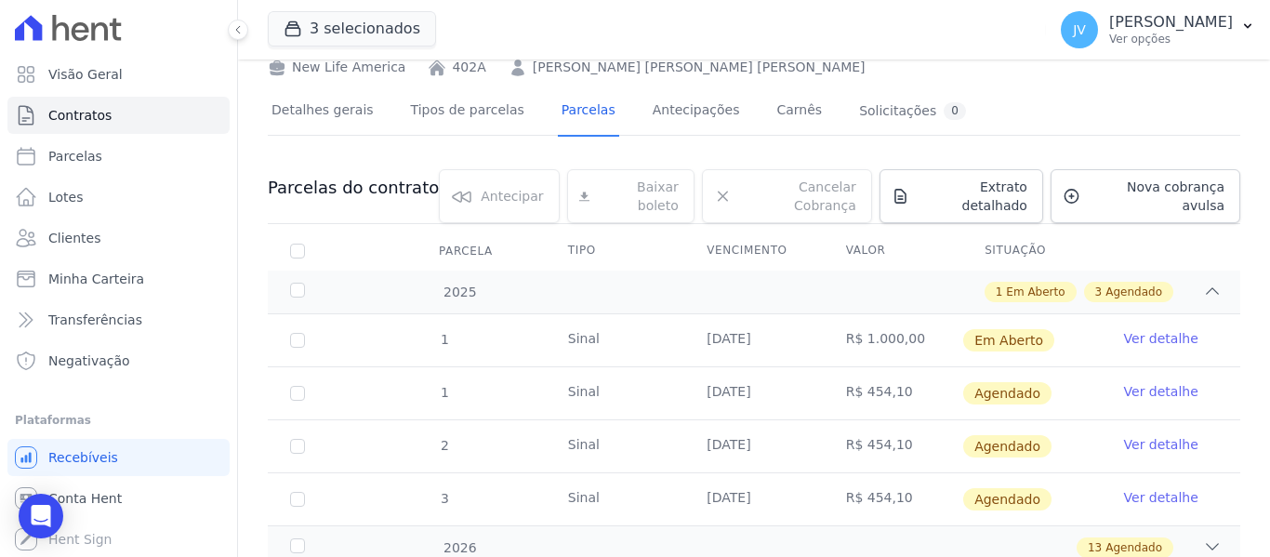
click at [1155, 329] on link "Ver detalhe" at bounding box center [1161, 338] width 74 height 19
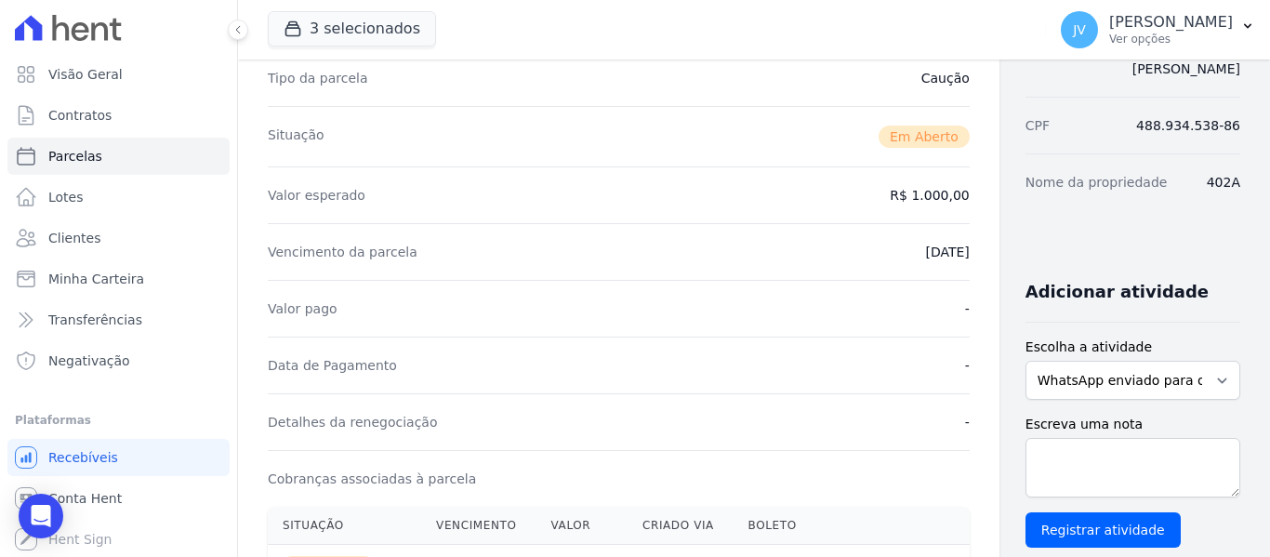
scroll to position [465, 0]
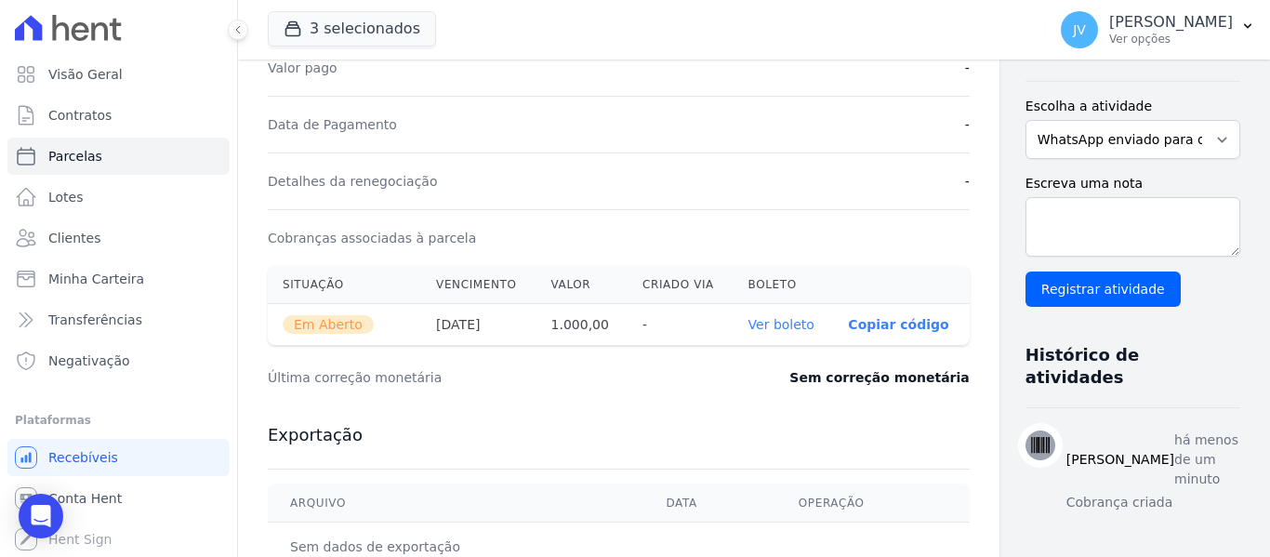
click at [749, 329] on link "Ver boleto" at bounding box center [782, 324] width 66 height 15
